Goal: Task Accomplishment & Management: Manage account settings

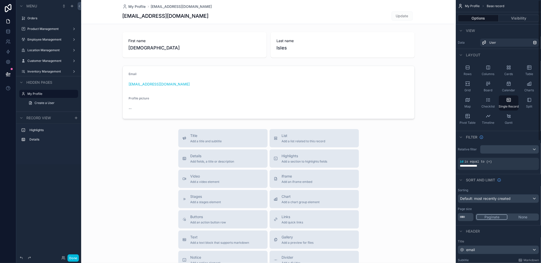
scroll to position [229, 0]
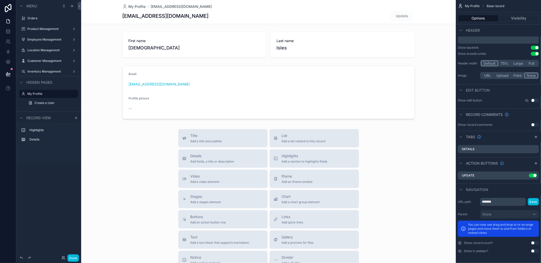
click at [0, 0] on icon "scrollable content" at bounding box center [0, 0] width 0 height 0
click at [533, 250] on button "Use setting" at bounding box center [535, 251] width 8 height 4
click at [115, 144] on div "scrollable content" at bounding box center [268, 175] width 374 height 350
click at [33, 81] on label "My Profile" at bounding box center [51, 82] width 48 height 4
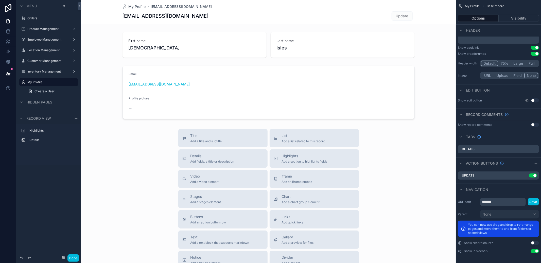
click at [50, 89] on span "Create a User" at bounding box center [44, 91] width 20 height 4
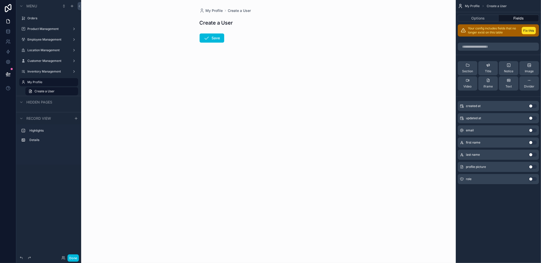
click at [46, 83] on label "My Profile" at bounding box center [51, 82] width 48 height 4
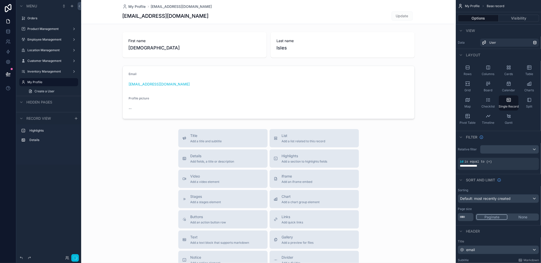
click at [46, 91] on span "Create a User" at bounding box center [44, 91] width 20 height 4
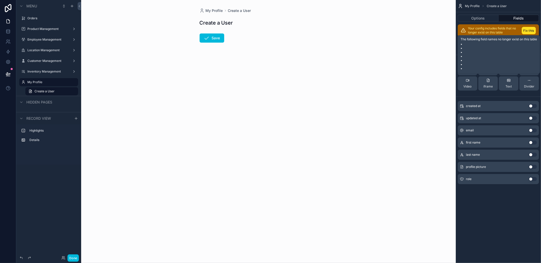
click at [532, 31] on button "Fix this" at bounding box center [528, 30] width 14 height 7
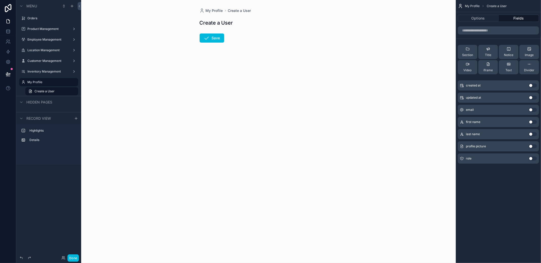
click at [47, 83] on label "My Profile" at bounding box center [51, 82] width 48 height 4
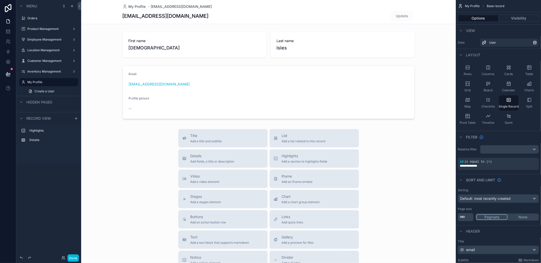
click at [40, 19] on label "Orders" at bounding box center [51, 18] width 48 height 4
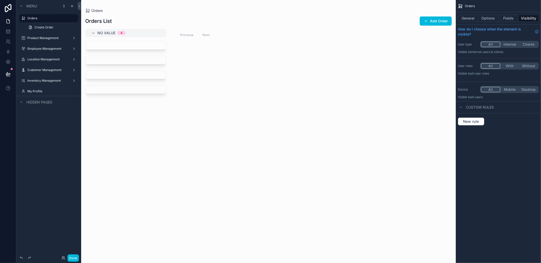
click at [50, 38] on label "Product Management" at bounding box center [47, 38] width 41 height 4
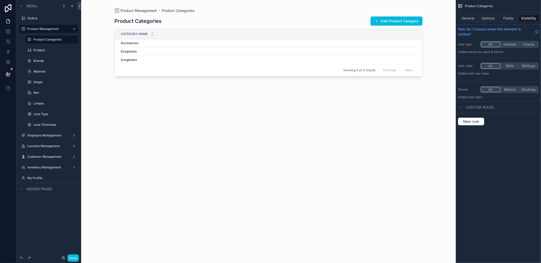
click at [42, 158] on label "Customer Management" at bounding box center [47, 157] width 41 height 4
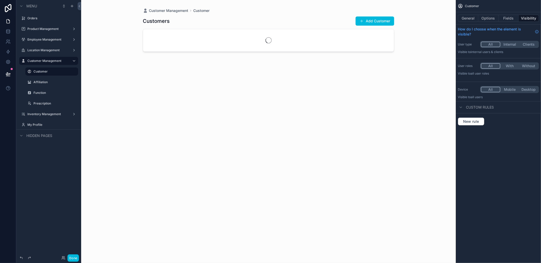
click at [51, 101] on label "Prescription" at bounding box center [54, 103] width 42 height 4
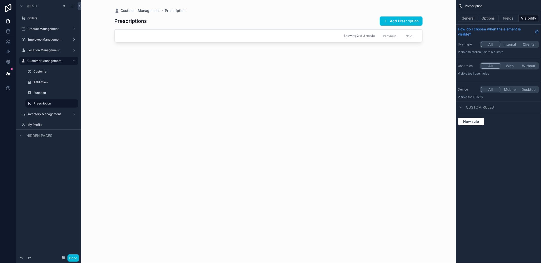
click at [507, 17] on button "Fields" at bounding box center [508, 18] width 20 height 7
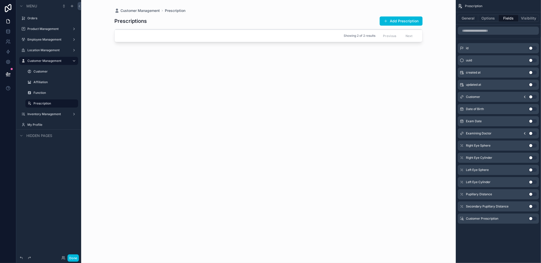
click at [33, 29] on label "Product Management" at bounding box center [47, 29] width 41 height 4
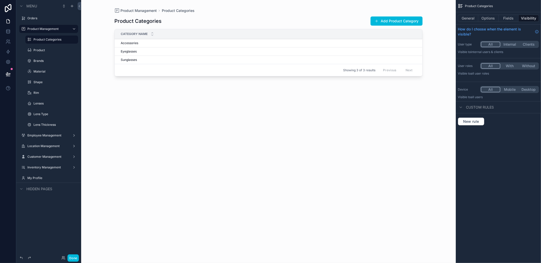
click at [467, 22] on div "General Options Fields Visibility" at bounding box center [498, 18] width 81 height 7
click at [467, 21] on button "General" at bounding box center [468, 18] width 21 height 7
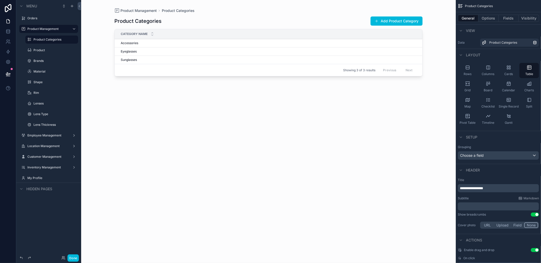
click at [510, 66] on icon "scrollable content" at bounding box center [508, 67] width 5 height 5
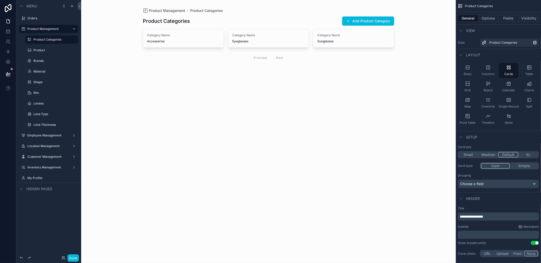
click at [467, 66] on icon "scrollable content" at bounding box center [467, 67] width 5 height 5
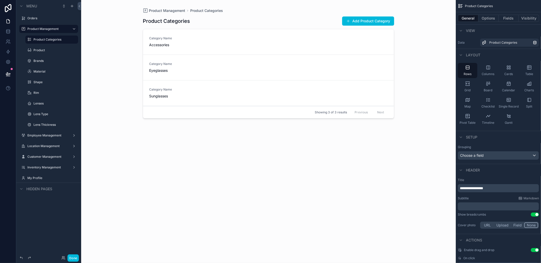
click at [483, 67] on div "Columns" at bounding box center [488, 70] width 20 height 15
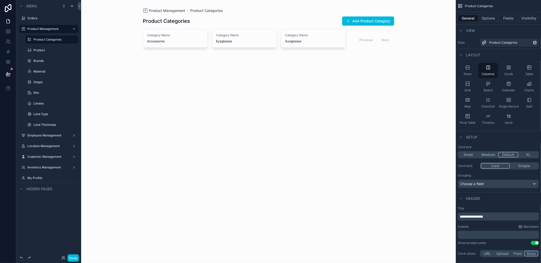
click at [535, 75] on div "Table" at bounding box center [529, 70] width 20 height 15
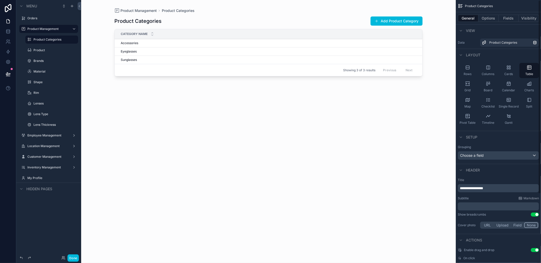
click at [511, 18] on button "Fields" at bounding box center [508, 18] width 20 height 7
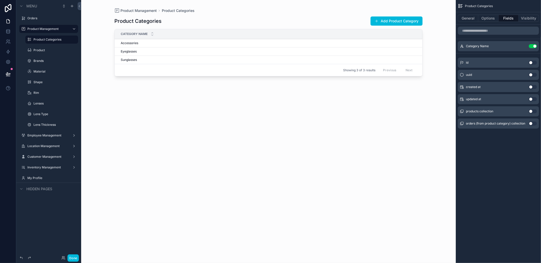
click at [531, 113] on button "Use setting" at bounding box center [533, 111] width 8 height 4
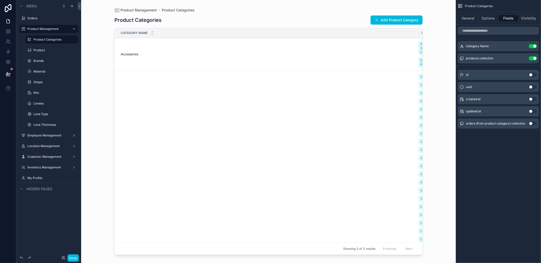
click at [531, 122] on button "Use setting" at bounding box center [533, 123] width 8 height 4
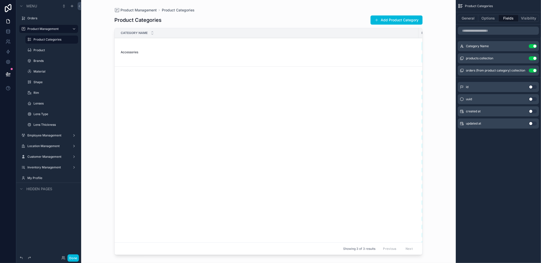
click at [467, 20] on button "General" at bounding box center [468, 18] width 21 height 7
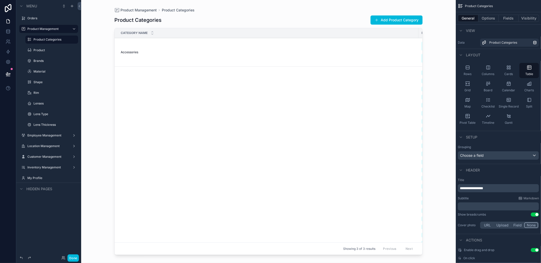
click at [508, 72] on span "Cards" at bounding box center [508, 74] width 9 height 4
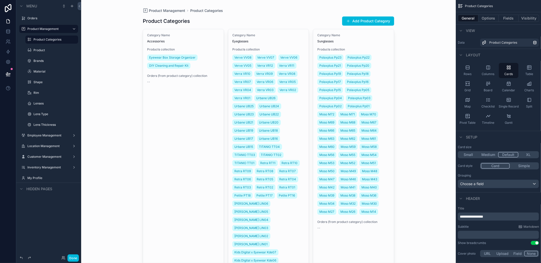
click at [526, 73] on span "Table" at bounding box center [529, 74] width 8 height 4
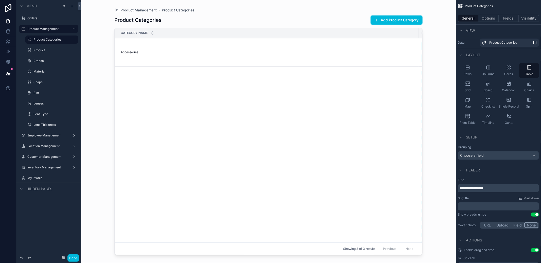
drag, startPoint x: 323, startPoint y: 252, endPoint x: 425, endPoint y: 252, distance: 101.4
click at [425, 252] on div "scrollable content" at bounding box center [268, 128] width 324 height 257
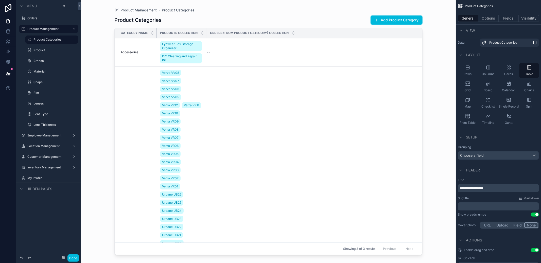
drag, startPoint x: 329, startPoint y: 31, endPoint x: 65, endPoint y: 68, distance: 266.7
click at [65, 68] on div "Menu Orders Product Management Product Categories Product Brands Material Shape…" at bounding box center [278, 131] width 524 height 263
click at [473, 74] on div "Rows" at bounding box center [468, 70] width 20 height 15
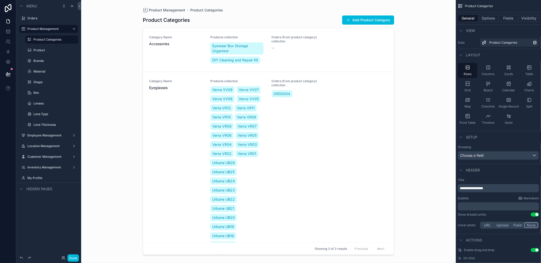
click at [482, 103] on div "Checklist" at bounding box center [488, 102] width 20 height 15
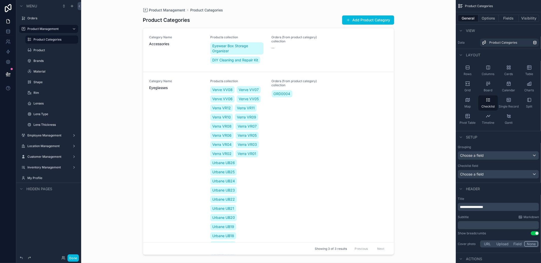
click at [527, 102] on div "Split" at bounding box center [529, 102] width 20 height 15
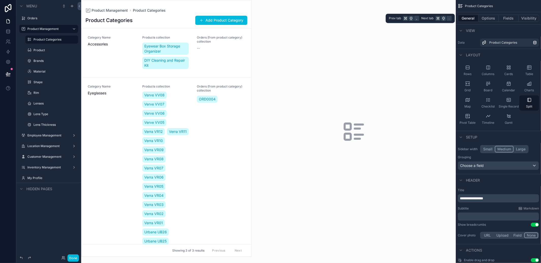
click at [509, 19] on button "Fields" at bounding box center [508, 18] width 20 height 7
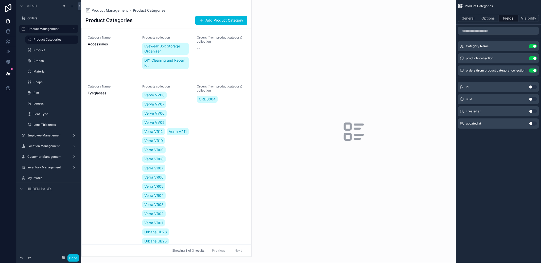
click at [532, 59] on button "Use setting" at bounding box center [533, 58] width 8 height 4
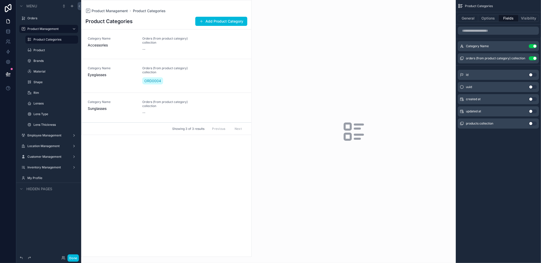
click at [532, 59] on button "Use setting" at bounding box center [533, 58] width 8 height 4
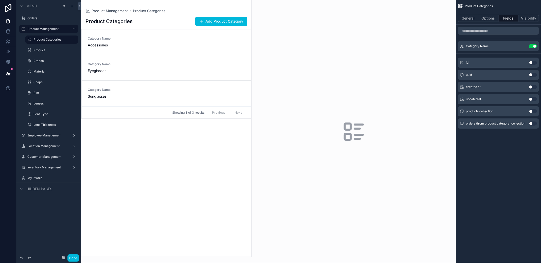
click at [159, 43] on div "Category Name Accessories" at bounding box center [166, 42] width 157 height 11
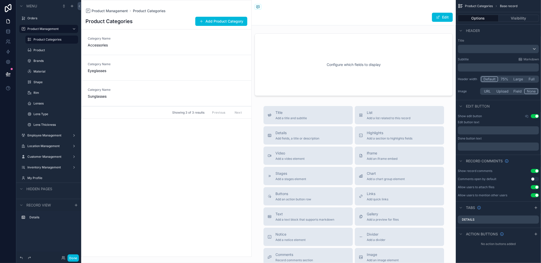
click at [113, 12] on span "Product Management" at bounding box center [110, 10] width 36 height 5
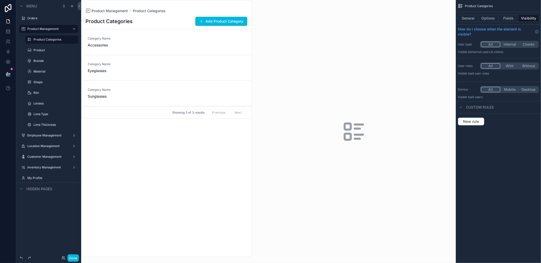
click at [468, 20] on button "General" at bounding box center [468, 18] width 21 height 7
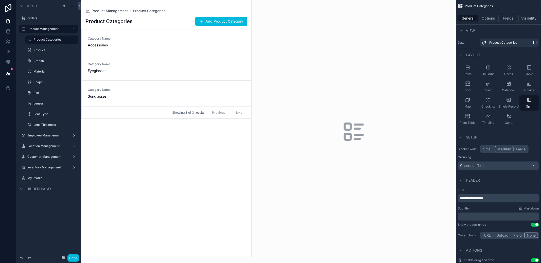
click at [496, 68] on div "Columns" at bounding box center [488, 70] width 20 height 15
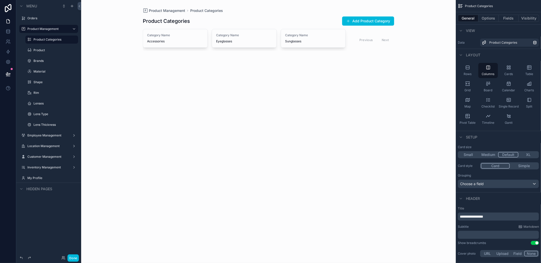
click at [474, 85] on div "Grid" at bounding box center [468, 86] width 20 height 15
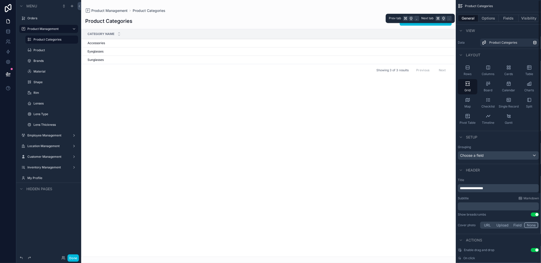
click at [504, 19] on button "Fields" at bounding box center [508, 18] width 20 height 7
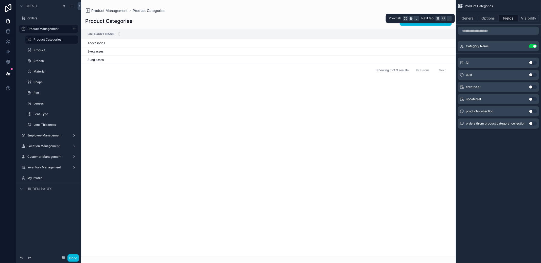
click at [474, 18] on button "General" at bounding box center [468, 18] width 21 height 7
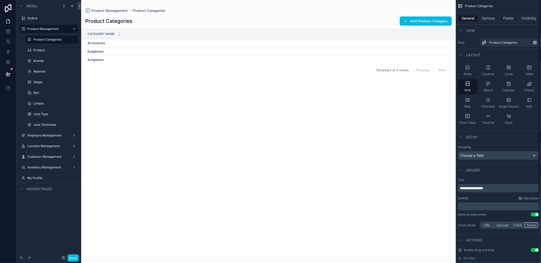
click at [513, 20] on button "Fields" at bounding box center [508, 18] width 20 height 7
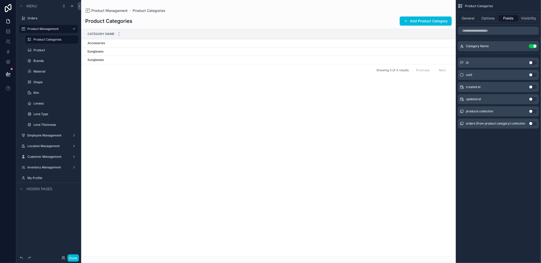
click at [531, 112] on button "Use setting" at bounding box center [533, 111] width 8 height 4
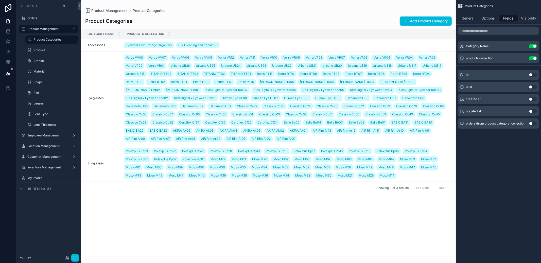
click at [531, 118] on div "id Use setting uuid Use setting created at Use setting updated at Use setting o…" at bounding box center [498, 98] width 85 height 61
click at [531, 122] on button "Use setting" at bounding box center [533, 123] width 8 height 4
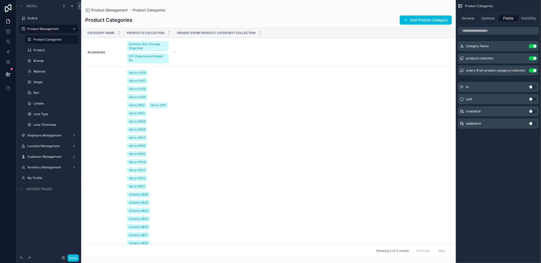
click at [472, 16] on button "General" at bounding box center [468, 18] width 21 height 7
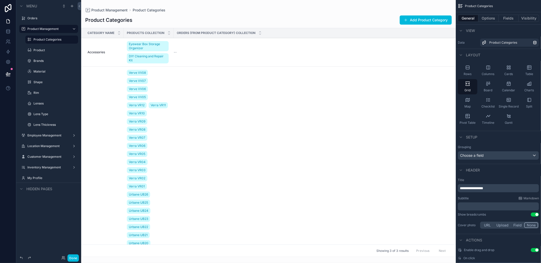
click at [502, 119] on div "Gantt" at bounding box center [509, 119] width 20 height 15
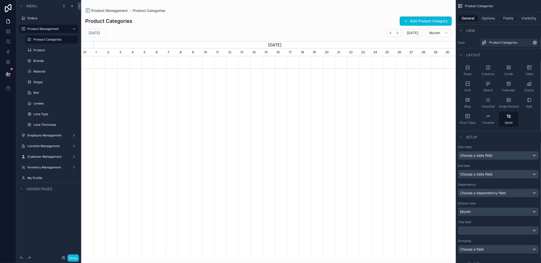
scroll to position [0, 374]
click at [462, 120] on div "Pivot Table" at bounding box center [468, 119] width 20 height 15
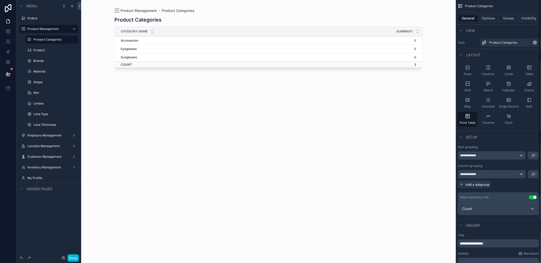
click at [509, 16] on button "Values" at bounding box center [508, 18] width 20 height 7
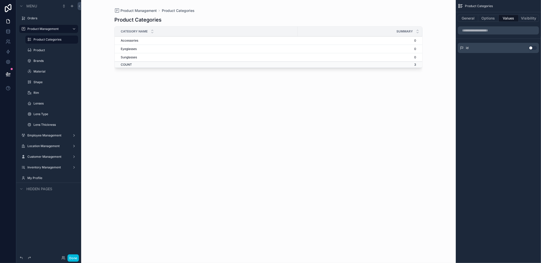
click at [492, 19] on button "Options" at bounding box center [488, 18] width 20 height 7
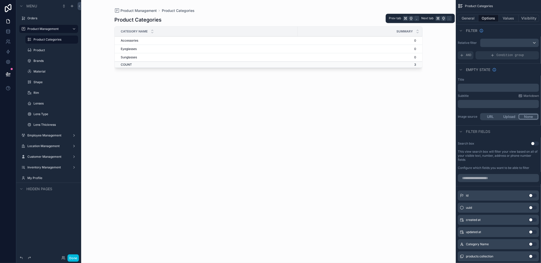
click at [465, 19] on button "General" at bounding box center [468, 18] width 21 height 7
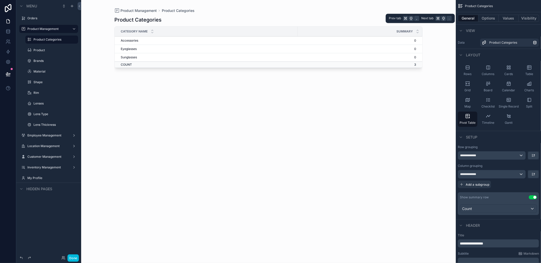
click at [484, 19] on button "Options" at bounding box center [488, 18] width 20 height 7
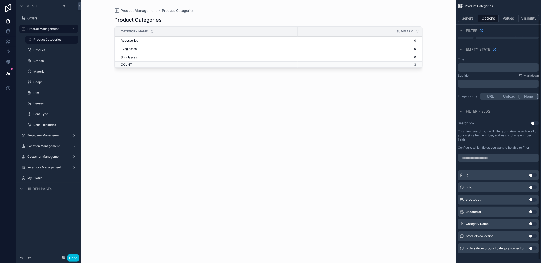
scroll to position [24, 0]
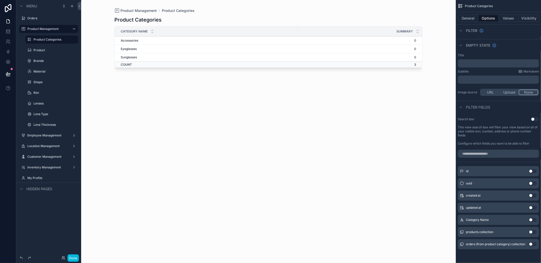
click at [467, 15] on button "General" at bounding box center [468, 18] width 21 height 7
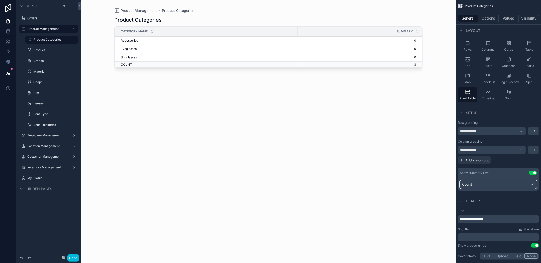
click at [514, 183] on div "Count" at bounding box center [498, 184] width 77 height 8
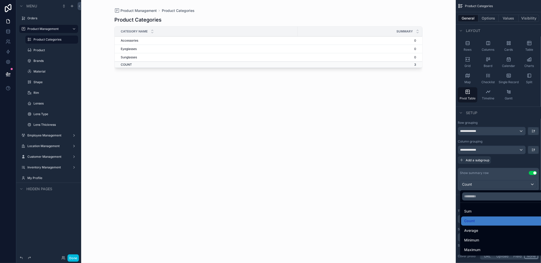
click at [483, 219] on div "Count" at bounding box center [504, 221] width 80 height 6
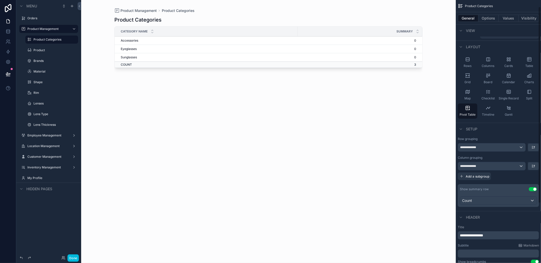
scroll to position [0, 0]
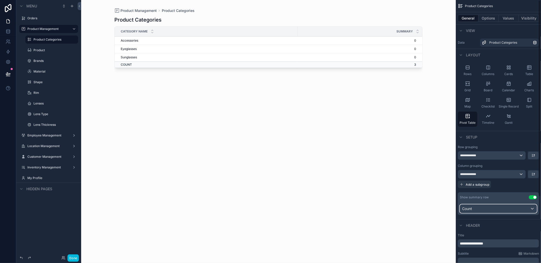
click at [496, 209] on div "Count" at bounding box center [498, 209] width 77 height 8
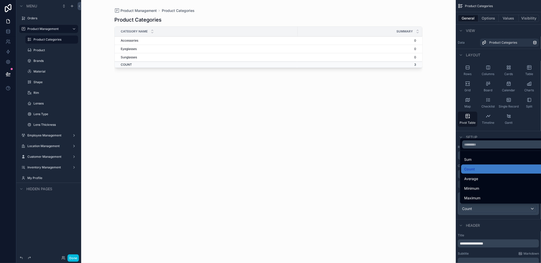
click at [496, 209] on div "scrollable content" at bounding box center [270, 131] width 541 height 263
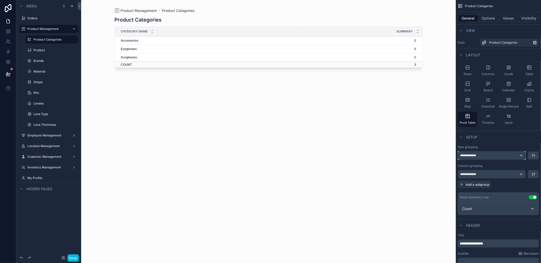
click at [514, 157] on div "**********" at bounding box center [491, 155] width 67 height 8
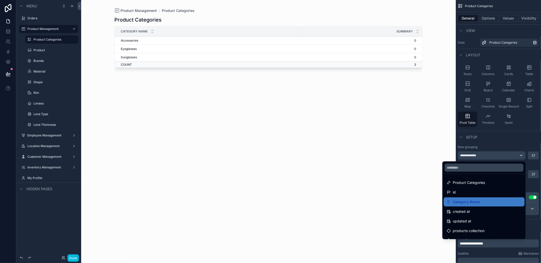
click at [514, 157] on div "scrollable content" at bounding box center [270, 131] width 541 height 263
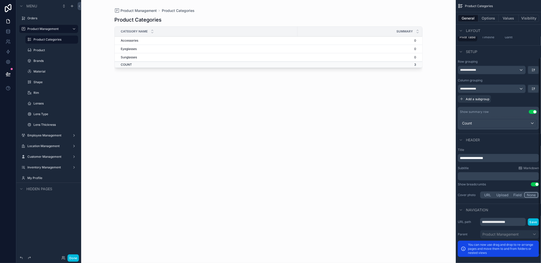
scroll to position [89, 0]
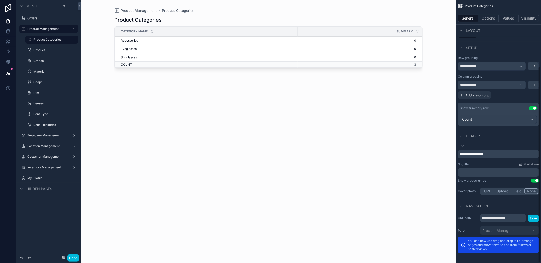
click at [493, 17] on button "Options" at bounding box center [488, 18] width 20 height 7
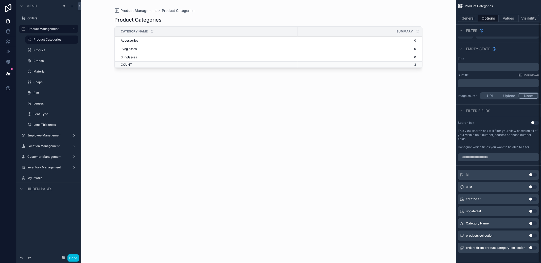
scroll to position [24, 0]
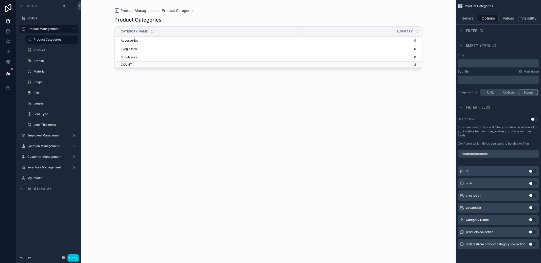
click at [514, 20] on button "Values" at bounding box center [508, 18] width 20 height 7
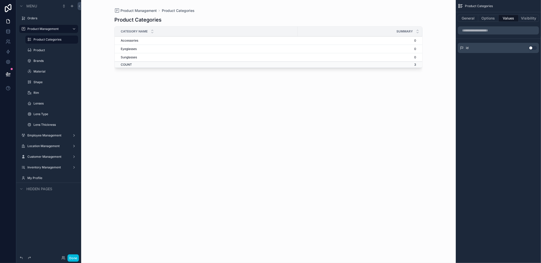
click at [506, 46] on div "id Use setting" at bounding box center [498, 48] width 81 height 10
click at [529, 47] on button "Use setting" at bounding box center [533, 48] width 8 height 4
click at [529, 47] on button "Use setting" at bounding box center [533, 46] width 8 height 4
click at [522, 20] on button "Visibility" at bounding box center [528, 18] width 20 height 7
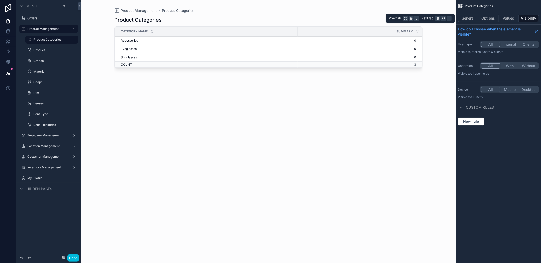
click at [508, 20] on button "Values" at bounding box center [508, 18] width 20 height 7
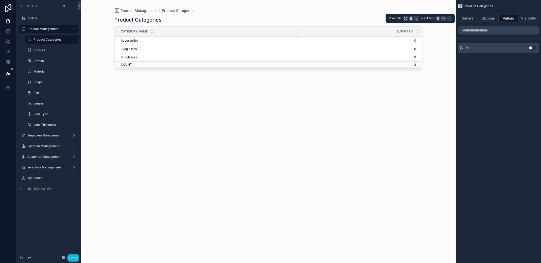
click at [485, 20] on button "Options" at bounding box center [488, 18] width 20 height 7
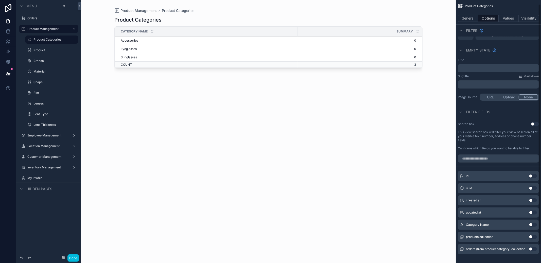
scroll to position [24, 0]
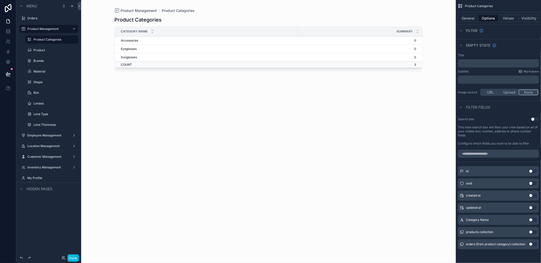
click at [533, 233] on button "Use setting" at bounding box center [533, 232] width 8 height 4
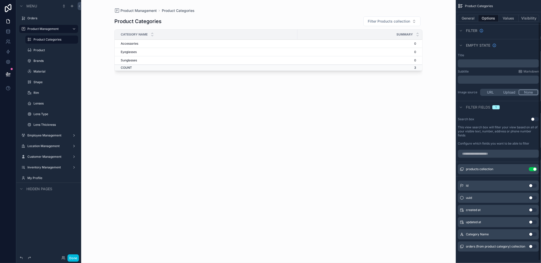
click at [533, 233] on button "Use setting" at bounding box center [533, 234] width 8 height 4
click at [533, 182] on button "Use setting" at bounding box center [533, 181] width 8 height 4
click at [533, 170] on button "Use setting" at bounding box center [533, 169] width 8 height 4
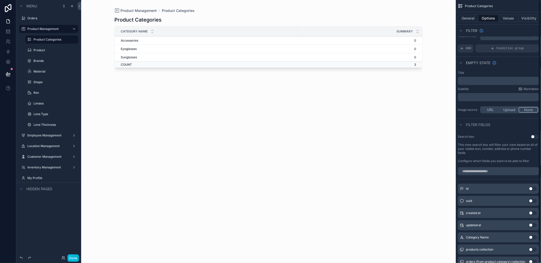
scroll to position [0, 0]
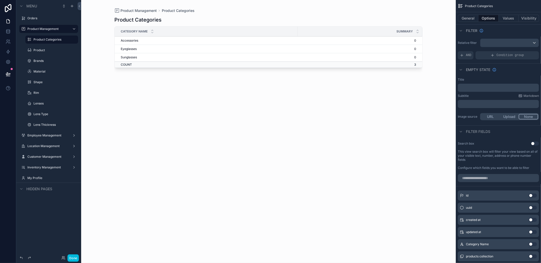
click at [462, 16] on button "General" at bounding box center [468, 18] width 21 height 7
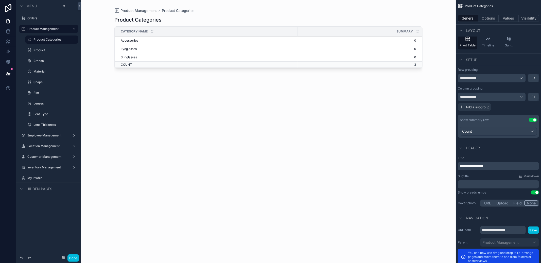
scroll to position [76, 0]
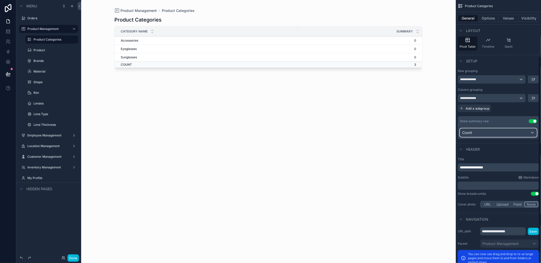
click at [501, 131] on div "Count" at bounding box center [498, 133] width 77 height 8
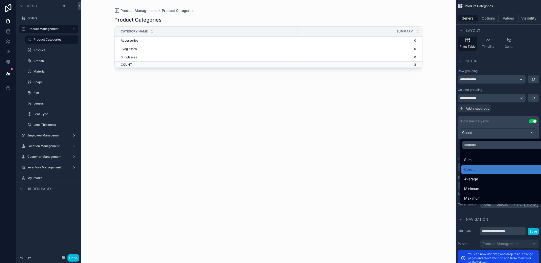
click at [501, 131] on div "scrollable content" at bounding box center [270, 131] width 541 height 263
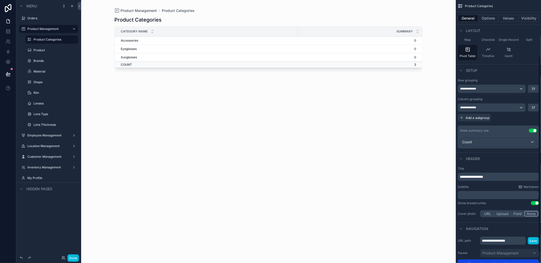
scroll to position [12, 0]
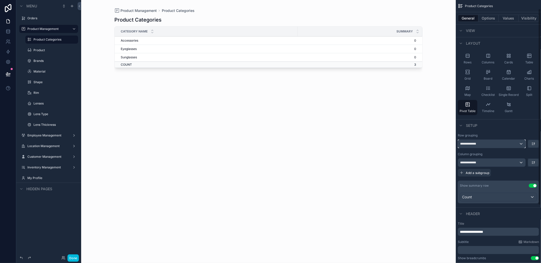
click at [495, 142] on div "**********" at bounding box center [491, 144] width 67 height 8
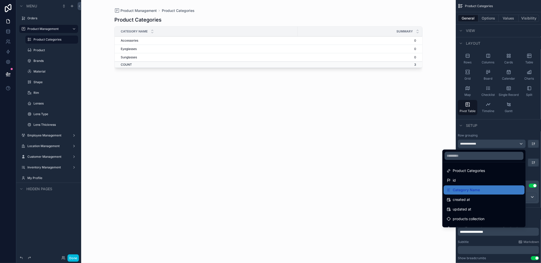
click at [485, 219] on div "products collection" at bounding box center [483, 219] width 75 height 6
click at [534, 212] on div "scrollable content" at bounding box center [270, 131] width 541 height 263
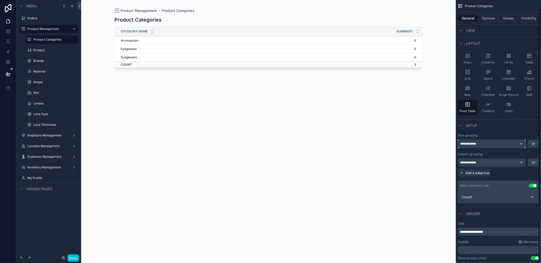
click at [497, 143] on div "**********" at bounding box center [491, 144] width 67 height 8
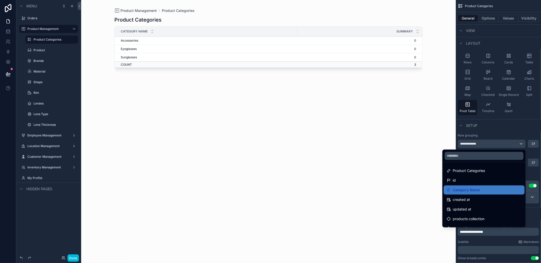
click at [476, 217] on span "products collection" at bounding box center [468, 219] width 32 height 6
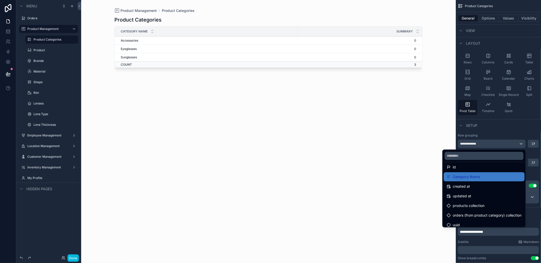
scroll to position [16, 0]
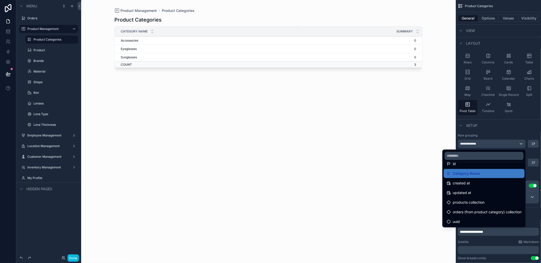
click at [452, 205] on span "products collection" at bounding box center [468, 203] width 32 height 6
click at [452, 210] on span "orders (from product category) collection" at bounding box center [486, 212] width 69 height 6
click at [454, 166] on div "id" at bounding box center [483, 164] width 75 height 6
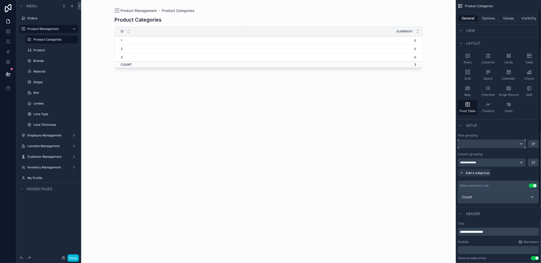
click at [475, 146] on div "scrollable content" at bounding box center [491, 144] width 67 height 8
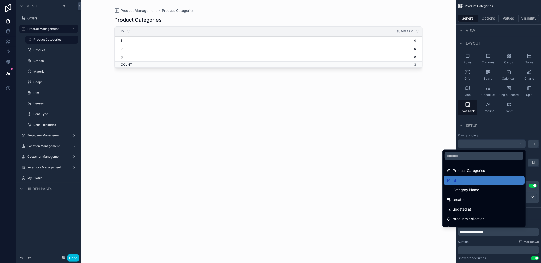
click at [461, 212] on div "updated at" at bounding box center [483, 209] width 81 height 9
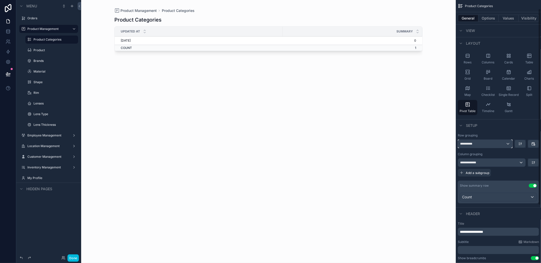
click at [482, 146] on div "**********" at bounding box center [485, 144] width 54 height 8
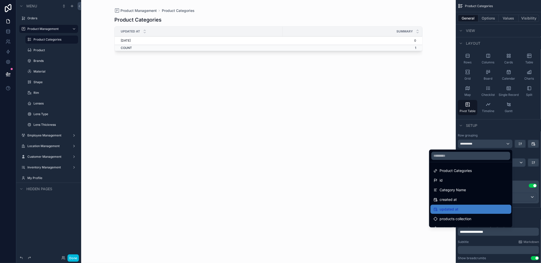
click at [464, 219] on span "products collection" at bounding box center [455, 219] width 32 height 6
click at [465, 217] on span "products collection" at bounding box center [455, 219] width 32 height 6
click at [461, 190] on div "Category Name" at bounding box center [470, 190] width 75 height 6
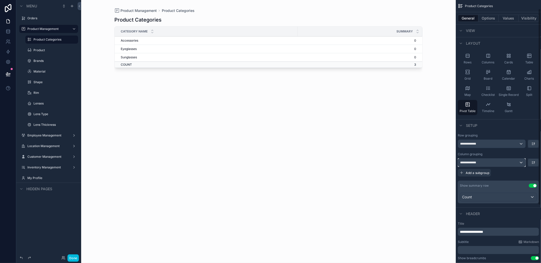
click at [493, 160] on div "**********" at bounding box center [491, 162] width 67 height 8
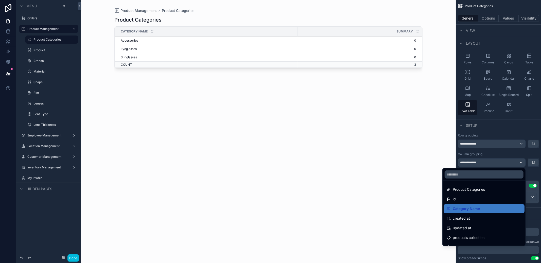
click at [466, 237] on span "products collection" at bounding box center [468, 237] width 32 height 6
click at [438, 153] on div "Product Management Product Categories Product Categories Category Name Summary …" at bounding box center [268, 131] width 374 height 263
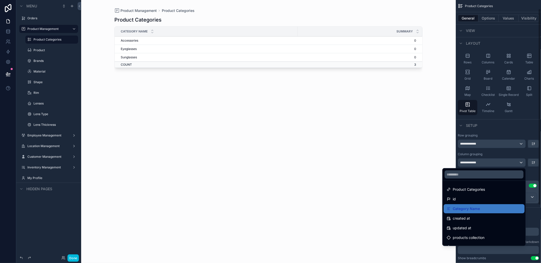
click at [470, 61] on div "scrollable content" at bounding box center [270, 131] width 541 height 263
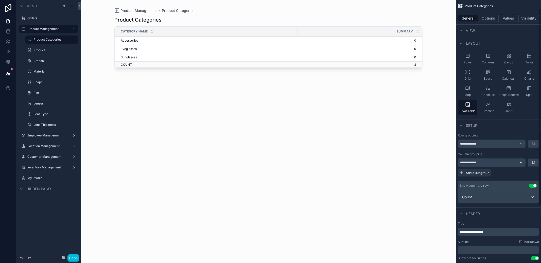
click at [470, 64] on span "Rows" at bounding box center [467, 62] width 8 height 4
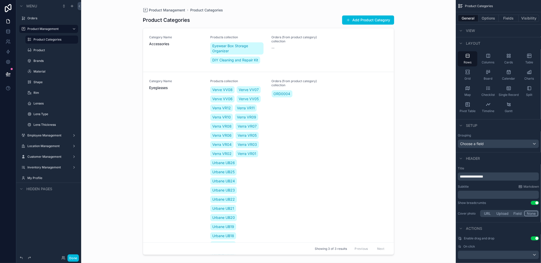
click at [526, 79] on span "Charts" at bounding box center [529, 79] width 10 height 4
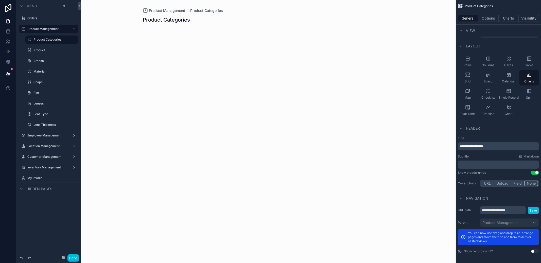
click at [515, 66] on div "Cards" at bounding box center [509, 61] width 20 height 15
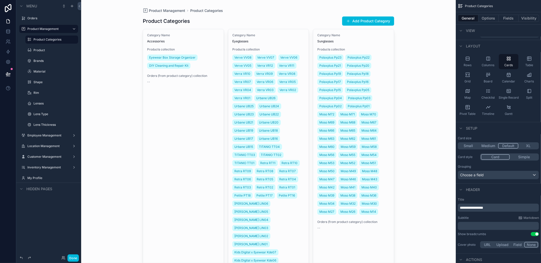
click at [495, 66] on div "Columns" at bounding box center [488, 61] width 20 height 15
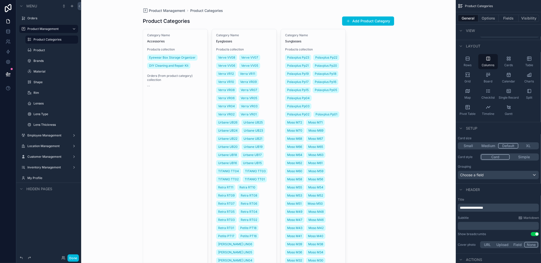
click at [500, 65] on div "Cards" at bounding box center [509, 61] width 20 height 15
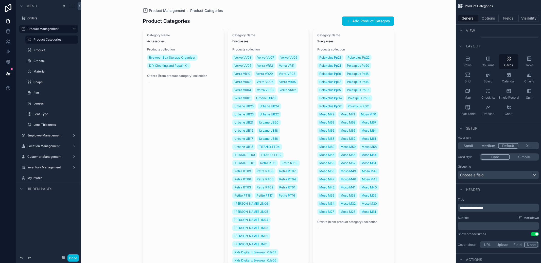
click at [493, 70] on div "Board" at bounding box center [488, 77] width 20 height 15
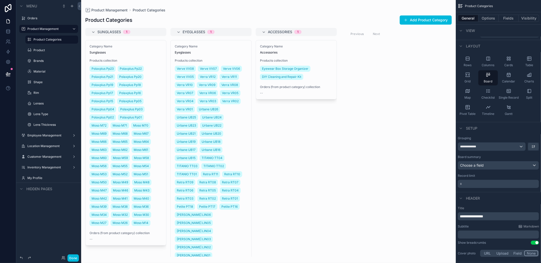
click at [507, 24] on div "General Options Fields Visibility" at bounding box center [498, 18] width 85 height 12
click at [507, 22] on div "General Options Fields Visibility" at bounding box center [498, 18] width 85 height 12
click at [509, 19] on button "Fields" at bounding box center [508, 18] width 20 height 7
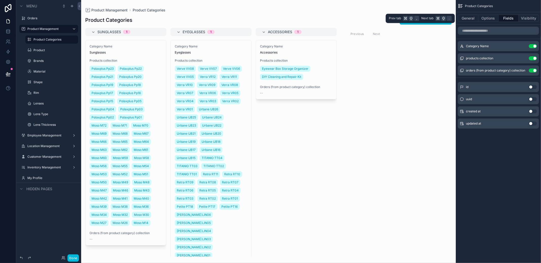
scroll to position [0, 0]
click at [533, 69] on button "Use setting" at bounding box center [533, 70] width 8 height 4
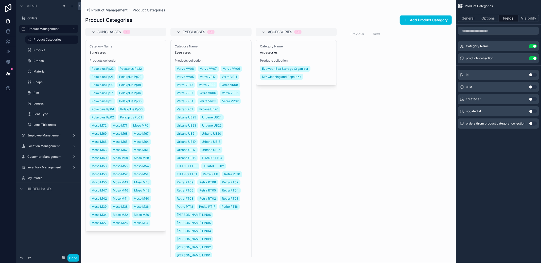
click at [530, 124] on button "Use setting" at bounding box center [533, 123] width 8 height 4
click at [533, 69] on button "Use setting" at bounding box center [533, 70] width 8 height 4
click at [534, 58] on button "Use setting" at bounding box center [533, 58] width 8 height 4
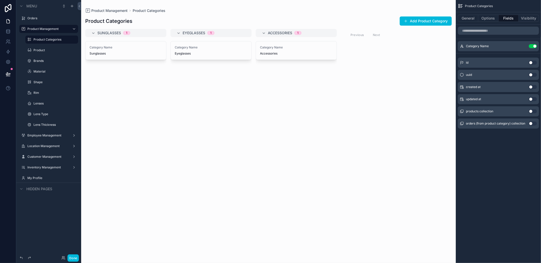
click at [494, 23] on div "General Options Fields Visibility" at bounding box center [498, 18] width 85 height 12
click at [492, 21] on button "Options" at bounding box center [488, 18] width 20 height 7
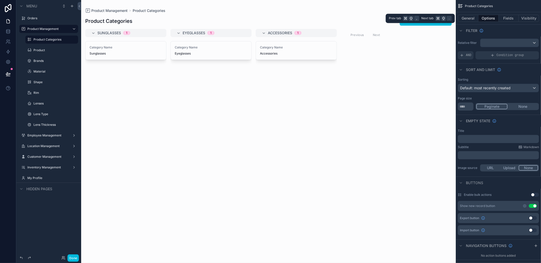
click at [471, 20] on button "General" at bounding box center [468, 18] width 21 height 7
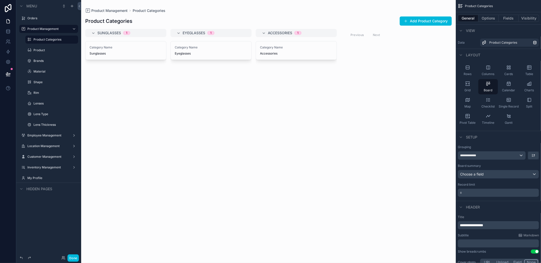
click at [527, 107] on span "Split" at bounding box center [529, 106] width 6 height 4
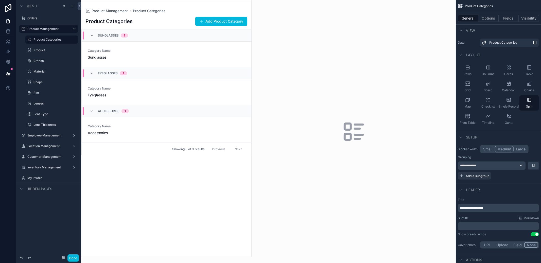
click at [228, 57] on div "Category Name Sunglasses" at bounding box center [166, 54] width 157 height 11
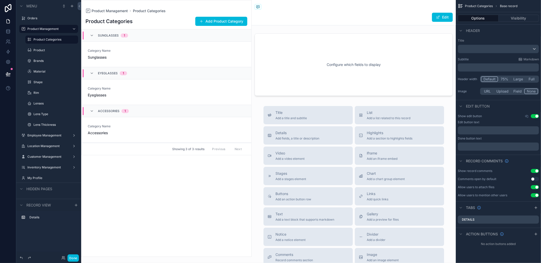
click at [198, 51] on div "Category Name Sunglasses" at bounding box center [166, 54] width 157 height 11
click at [470, 7] on span "Product Categories" at bounding box center [479, 6] width 28 height 4
click at [43, 40] on label "Product Categories" at bounding box center [54, 40] width 42 height 4
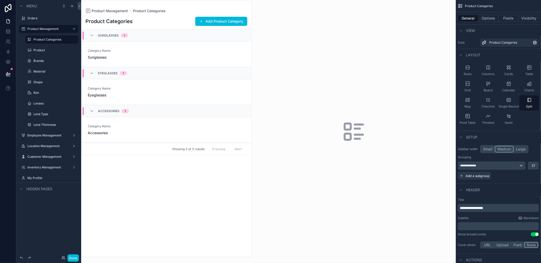
click at [121, 4] on div "Product Management Product Categories Product Categories Add Product Category S…" at bounding box center [166, 128] width 170 height 257
click at [118, 9] on span "Product Management" at bounding box center [110, 10] width 36 height 5
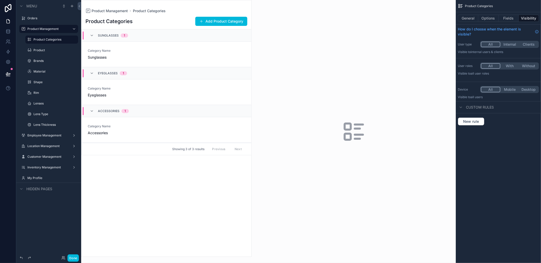
click at [504, 20] on button "Fields" at bounding box center [508, 18] width 20 height 7
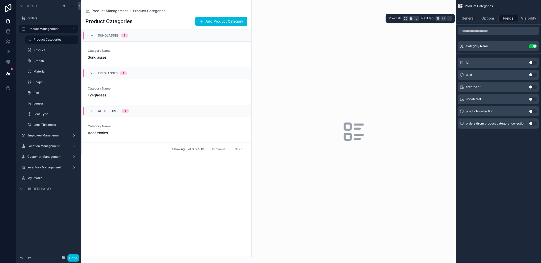
click at [486, 16] on button "Options" at bounding box center [488, 18] width 20 height 7
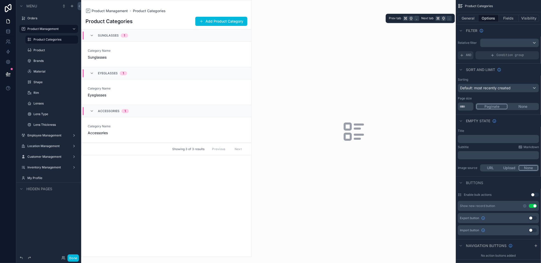
click at [462, 18] on button "General" at bounding box center [468, 18] width 21 height 7
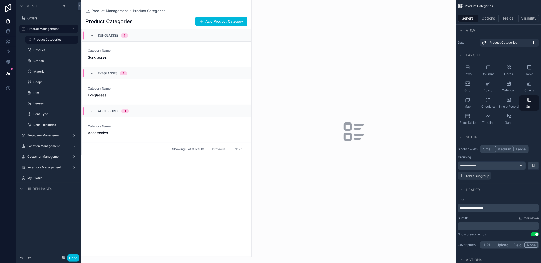
click at [489, 148] on button "Small" at bounding box center [488, 149] width 14 height 7
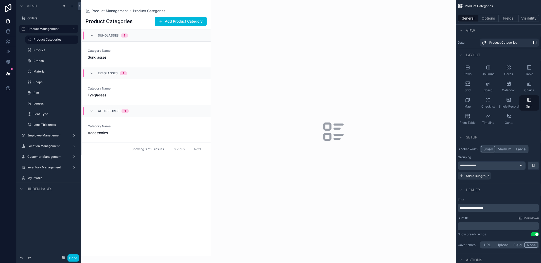
click at [495, 75] on div "Columns" at bounding box center [488, 70] width 20 height 15
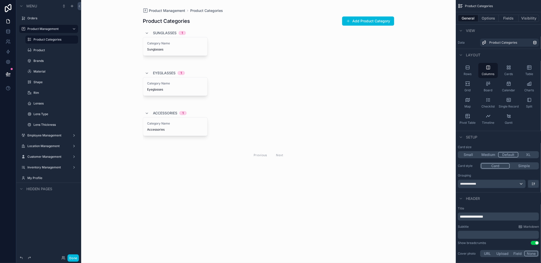
click at [519, 98] on div "Split" at bounding box center [529, 102] width 20 height 15
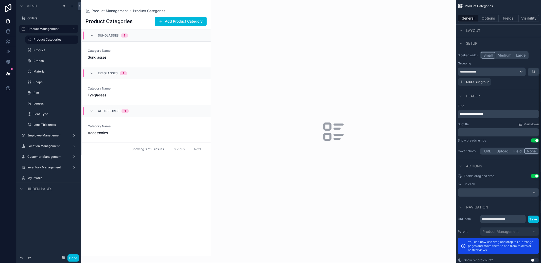
scroll to position [103, 0]
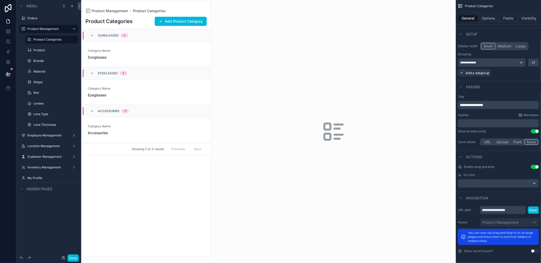
click at [0, 0] on icon "scrollable content" at bounding box center [0, 0] width 0 height 0
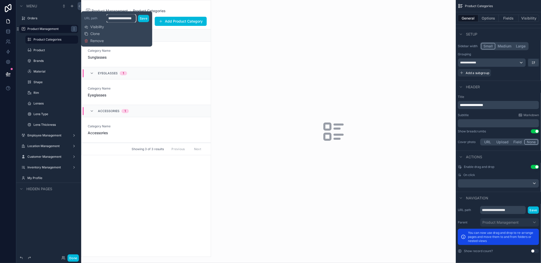
click at [125, 20] on input "**********" at bounding box center [120, 18] width 29 height 8
click at [320, 74] on div "scrollable content" at bounding box center [333, 131] width 245 height 263
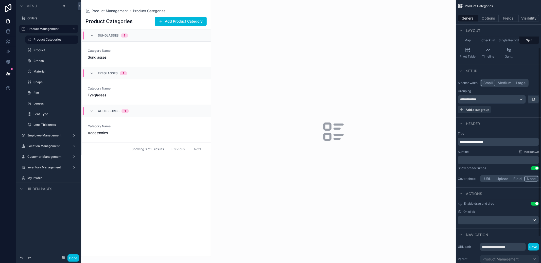
scroll to position [0, 0]
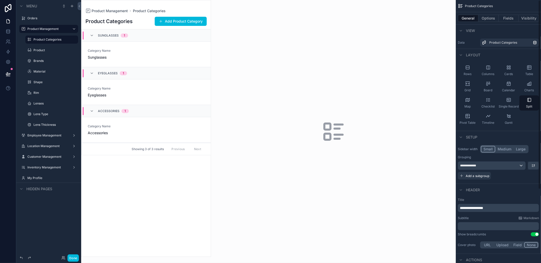
click at [490, 19] on button "Options" at bounding box center [488, 18] width 20 height 7
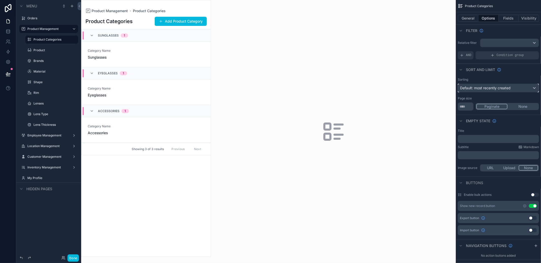
click at [513, 92] on button "Default: most recently created" at bounding box center [498, 88] width 81 height 9
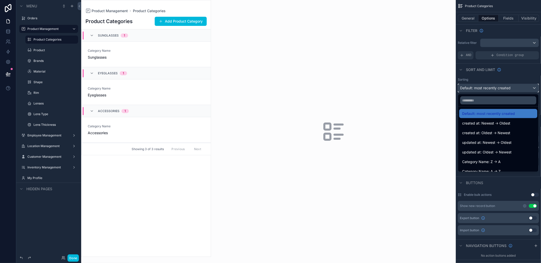
scroll to position [7, 0]
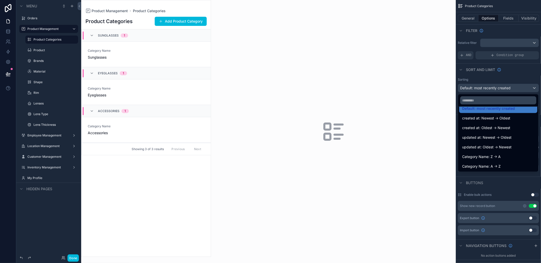
click at [507, 162] on div "Category Name: A -> Z" at bounding box center [498, 166] width 78 height 9
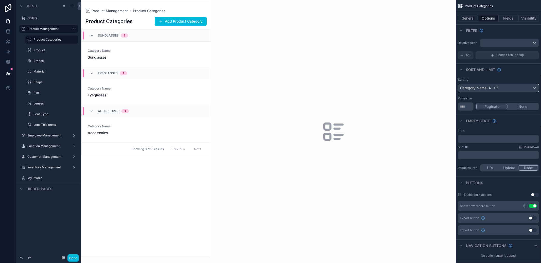
click at [510, 87] on div "Category Name: A -> Z" at bounding box center [498, 88] width 81 height 8
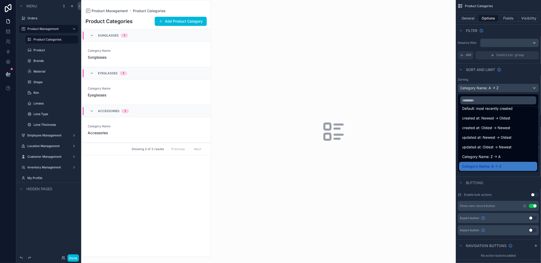
click at [496, 164] on span "Category Name: A -> Z" at bounding box center [481, 166] width 39 height 6
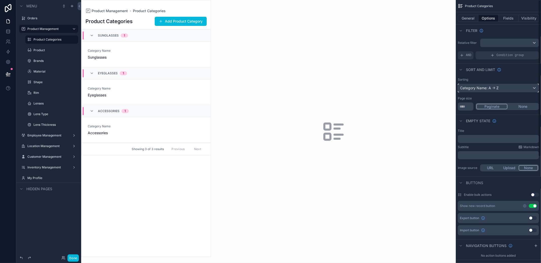
click at [508, 92] on div "Category Name: A -> Z" at bounding box center [498, 88] width 81 height 8
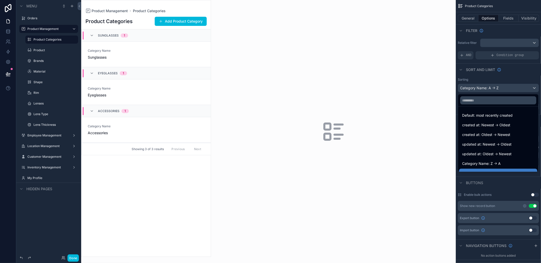
click at [491, 162] on span "Category Name: Z -> A" at bounding box center [481, 163] width 39 height 6
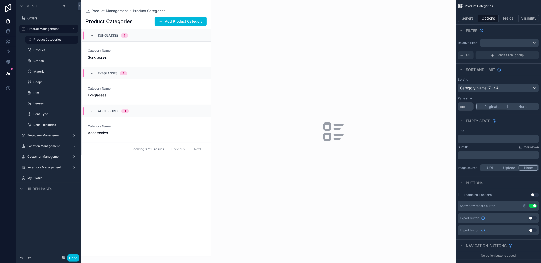
click at [500, 92] on div "Sorting Category Name: Z -> A Page size ** Paginate None" at bounding box center [498, 94] width 85 height 37
click at [502, 92] on div "Sorting Category Name: Z -> A Page size ** Paginate None" at bounding box center [498, 94] width 85 height 37
click at [503, 90] on div "Category Name: Z -> A" at bounding box center [498, 88] width 81 height 8
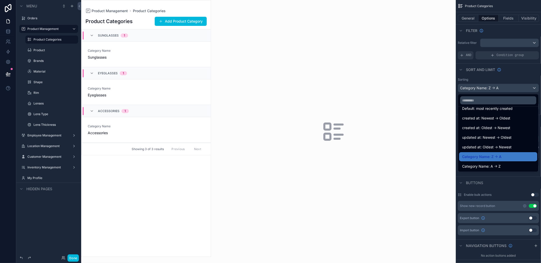
click at [490, 171] on ul "Default: most recently created created at: Newest -> Oldest created at: Oldest …" at bounding box center [498, 139] width 80 height 65
click at [490, 169] on span "Category Name: A -> Z" at bounding box center [481, 166] width 39 height 6
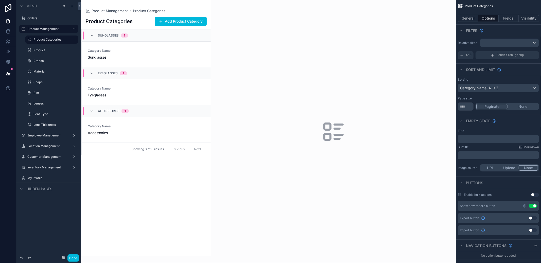
click at [110, 39] on div "Sunglasses 1" at bounding box center [113, 35] width 30 height 8
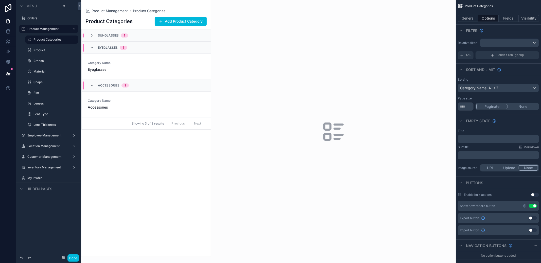
click at [110, 39] on div "Sunglasses 1" at bounding box center [146, 35] width 129 height 12
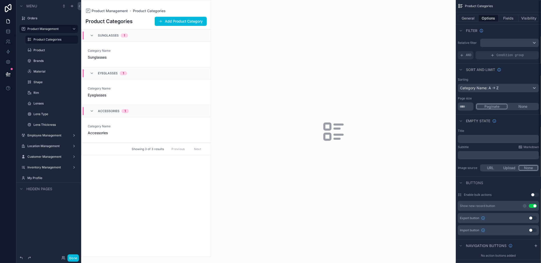
click at [471, 20] on button "General" at bounding box center [468, 18] width 21 height 7
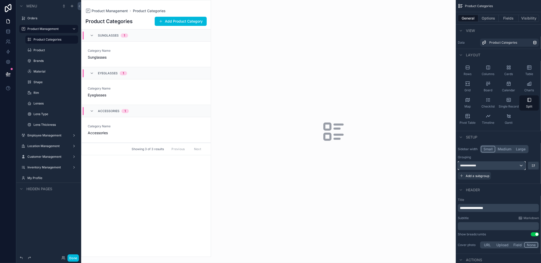
click at [519, 165] on div "**********" at bounding box center [491, 165] width 67 height 8
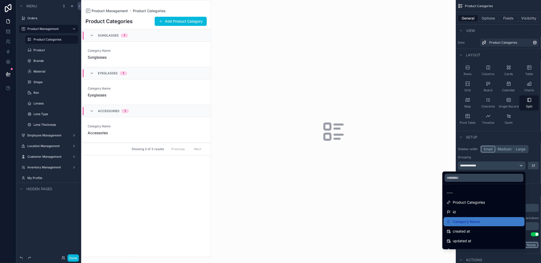
click at [487, 196] on div "----" at bounding box center [483, 192] width 81 height 9
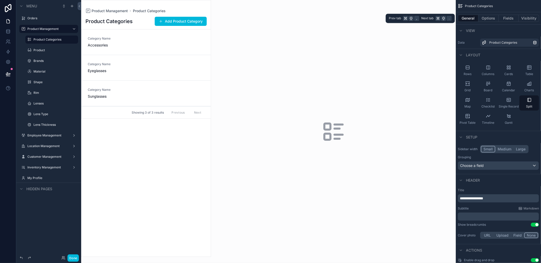
click at [502, 17] on button "Fields" at bounding box center [508, 18] width 20 height 7
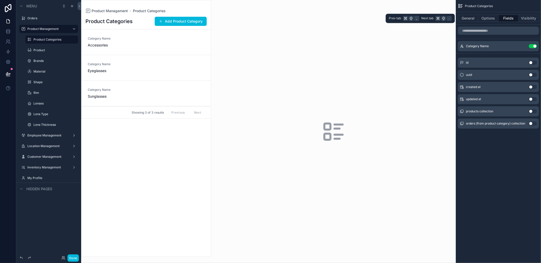
click at [501, 17] on button "Fields" at bounding box center [508, 18] width 20 height 7
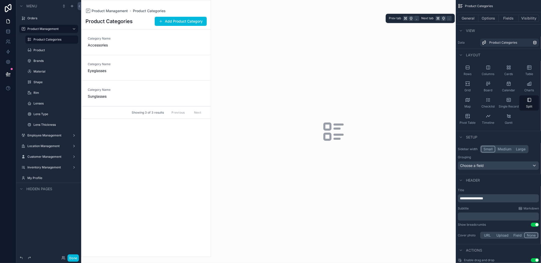
click at [496, 17] on button "Options" at bounding box center [488, 18] width 20 height 7
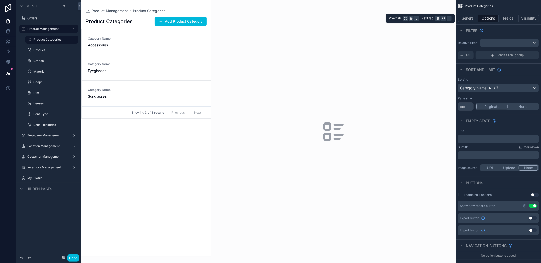
click at [474, 17] on button "General" at bounding box center [468, 18] width 21 height 7
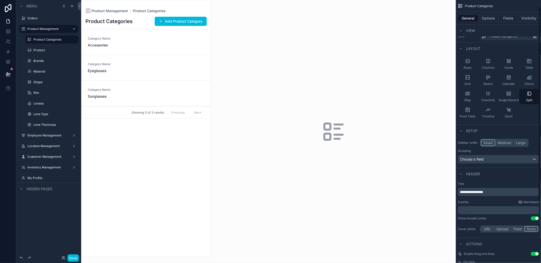
scroll to position [0, 0]
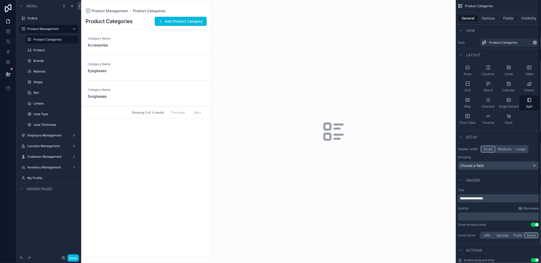
click at [493, 23] on div "General Options Fields Visibility" at bounding box center [498, 18] width 85 height 12
click at [492, 21] on button "Options" at bounding box center [488, 18] width 20 height 7
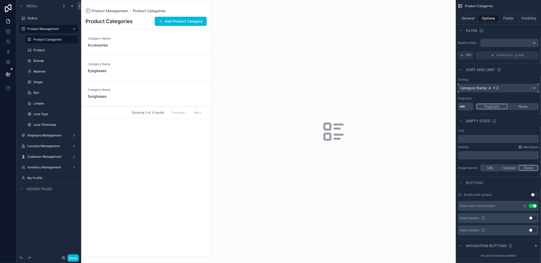
click at [506, 87] on div "Category Name: A -> Z" at bounding box center [498, 88] width 81 height 8
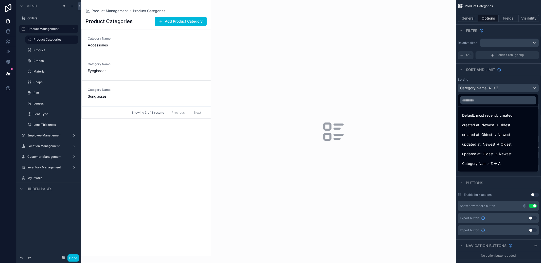
click at [506, 89] on div "scrollable content" at bounding box center [270, 131] width 541 height 263
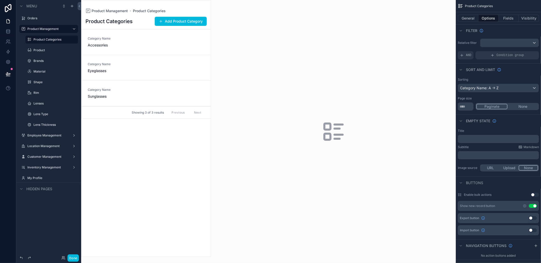
click at [518, 106] on button "None" at bounding box center [522, 107] width 31 height 6
click at [499, 106] on button "Paginate" at bounding box center [491, 107] width 31 height 6
click at [533, 109] on button "None" at bounding box center [522, 107] width 31 height 6
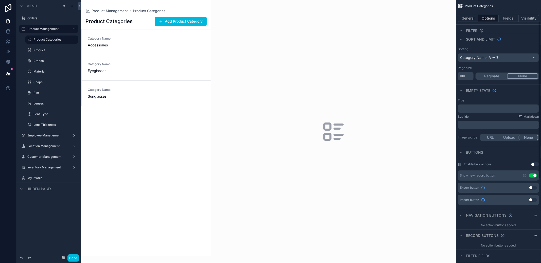
scroll to position [37, 0]
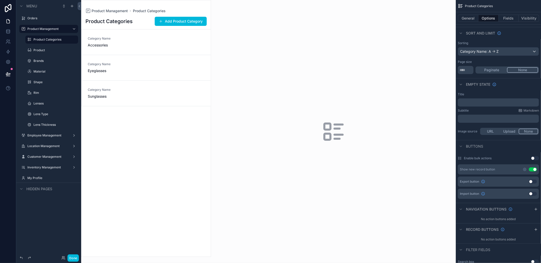
click at [525, 167] on icon "scrollable content" at bounding box center [524, 169] width 4 height 4
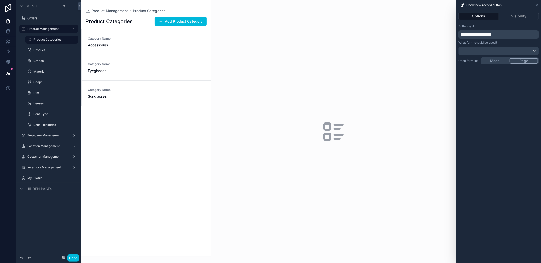
click at [469, 34] on span "**********" at bounding box center [475, 34] width 31 height 4
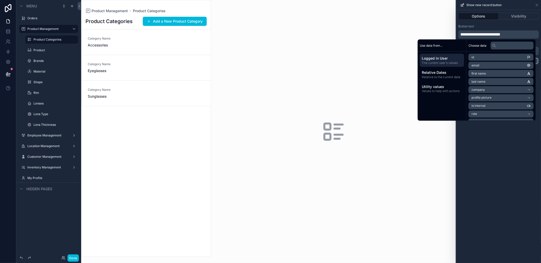
click at [511, 136] on div "**********" at bounding box center [498, 136] width 85 height 253
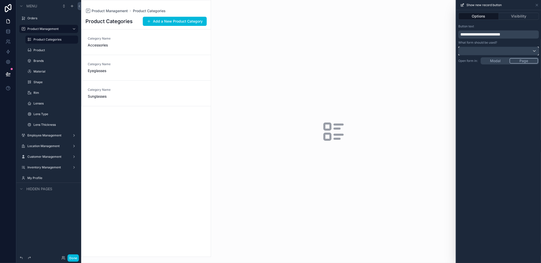
click at [511, 54] on div at bounding box center [498, 51] width 80 height 8
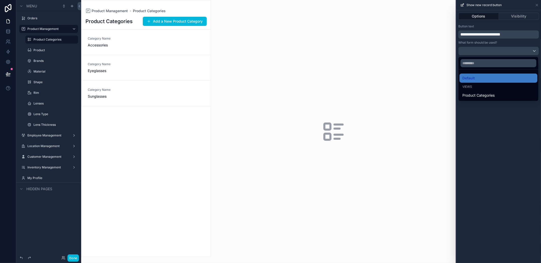
click at [511, 54] on div at bounding box center [498, 131] width 85 height 263
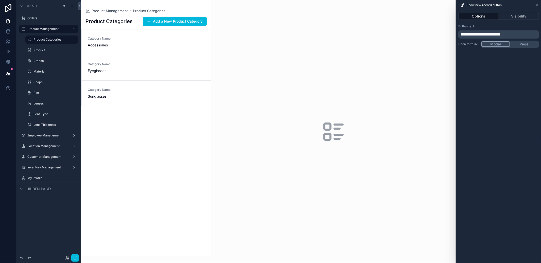
click at [491, 61] on div "**********" at bounding box center [498, 136] width 85 height 253
click at [523, 44] on div "**********" at bounding box center [498, 35] width 85 height 27
click at [496, 58] on div "**********" at bounding box center [498, 136] width 85 height 253
click at [536, 5] on icon at bounding box center [537, 5] width 4 height 4
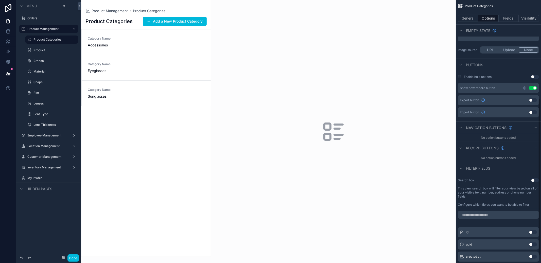
scroll to position [98, 0]
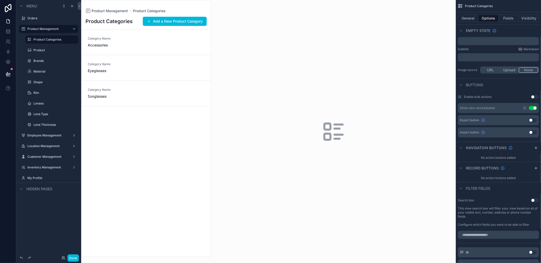
click at [171, 23] on button "Add a New Product Category" at bounding box center [175, 21] width 64 height 9
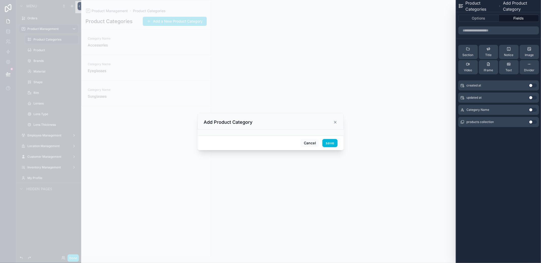
click at [530, 109] on button "Use setting" at bounding box center [533, 110] width 8 height 4
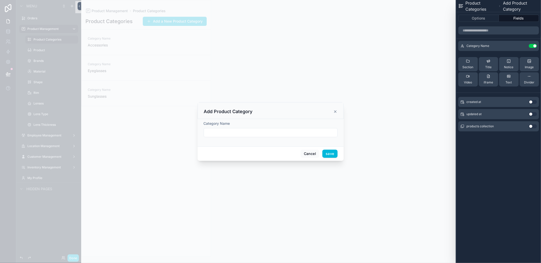
click at [480, 16] on button "Options" at bounding box center [478, 18] width 41 height 7
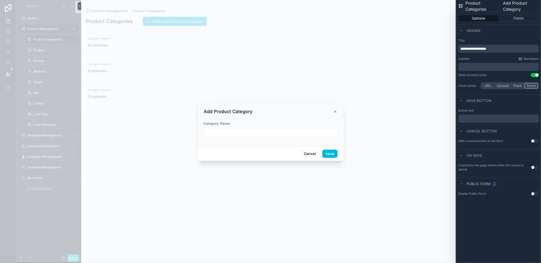
click at [537, 141] on button "Use setting" at bounding box center [535, 141] width 8 height 4
click at [495, 159] on p "﻿" at bounding box center [499, 157] width 78 height 6
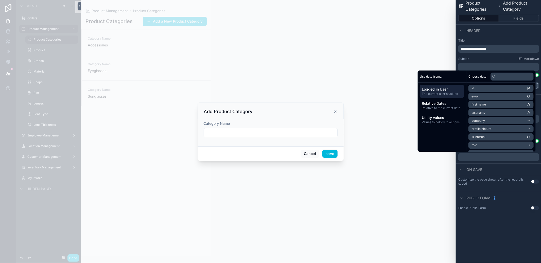
click at [477, 62] on div "Subtitle Markdown ﻿" at bounding box center [498, 64] width 81 height 14
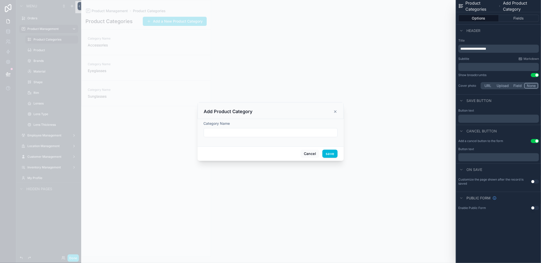
click at [468, 49] on span "**********" at bounding box center [473, 49] width 26 height 4
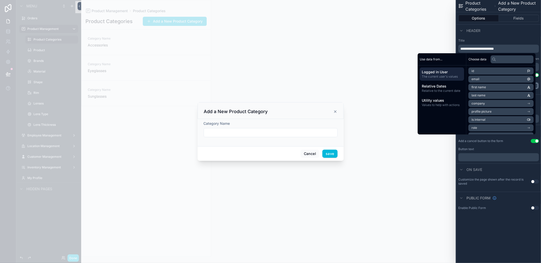
click at [503, 30] on div "Header" at bounding box center [498, 30] width 85 height 12
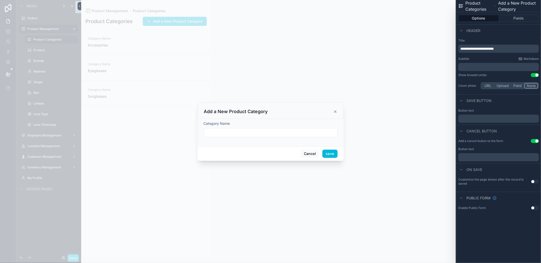
click at [489, 154] on p "﻿" at bounding box center [499, 157] width 78 height 6
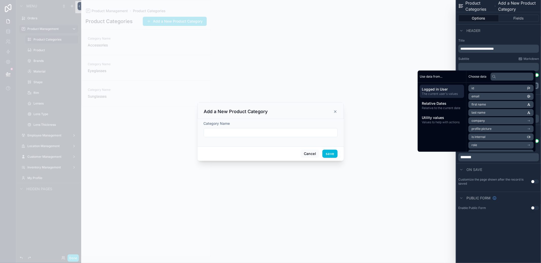
click at [511, 219] on div "**********" at bounding box center [498, 131] width 85 height 263
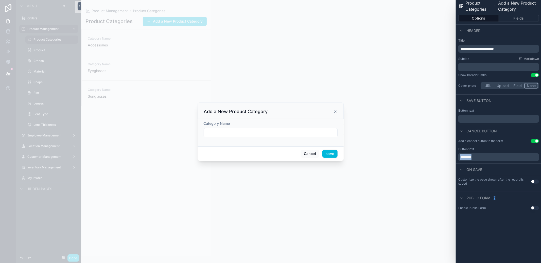
drag, startPoint x: 483, startPoint y: 157, endPoint x: 427, endPoint y: 157, distance: 56.0
click at [427, 157] on div "**********" at bounding box center [270, 131] width 541 height 263
click at [470, 157] on p "﻿" at bounding box center [499, 157] width 78 height 6
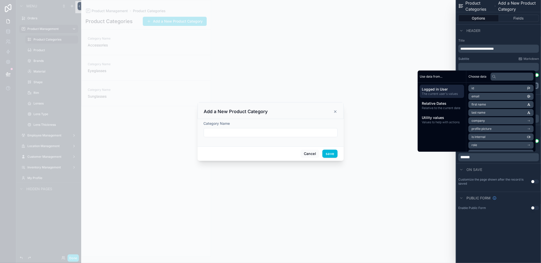
click at [417, 192] on div "scrollable content" at bounding box center [270, 131] width 541 height 263
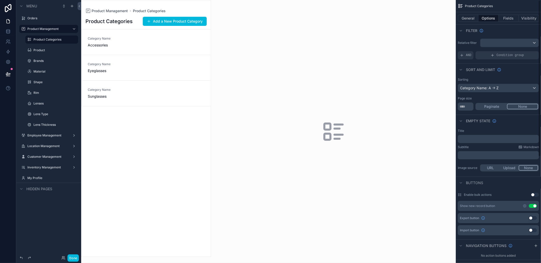
click at [183, 18] on button "Add a New Product Category" at bounding box center [175, 21] width 64 height 9
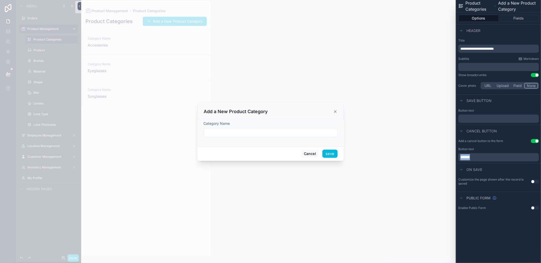
drag, startPoint x: 484, startPoint y: 155, endPoint x: 419, endPoint y: 157, distance: 64.7
click at [419, 157] on div "**********" at bounding box center [270, 131] width 541 height 263
click at [427, 156] on div "scrollable content" at bounding box center [270, 131] width 541 height 263
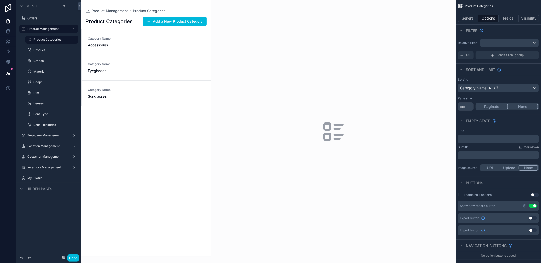
click at [182, 21] on button "Add a New Product Category" at bounding box center [175, 21] width 64 height 9
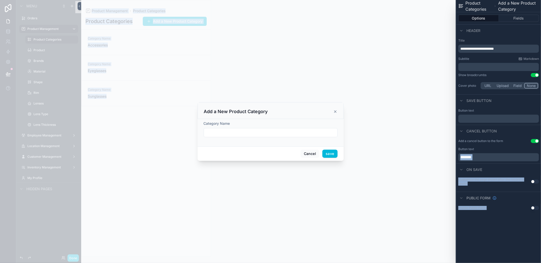
drag, startPoint x: 490, startPoint y: 160, endPoint x: 423, endPoint y: 152, distance: 67.4
click at [423, 152] on div "**********" at bounding box center [270, 131] width 541 height 263
click at [471, 158] on span "*******" at bounding box center [465, 157] width 11 height 4
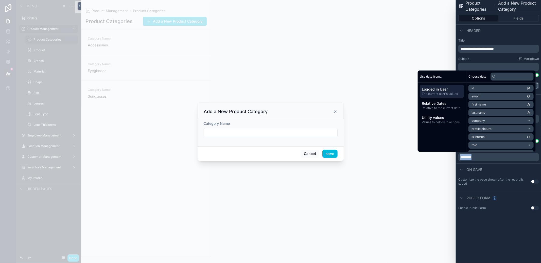
drag, startPoint x: 476, startPoint y: 158, endPoint x: 409, endPoint y: 150, distance: 67.2
click at [411, 150] on div "**********" at bounding box center [270, 131] width 541 height 263
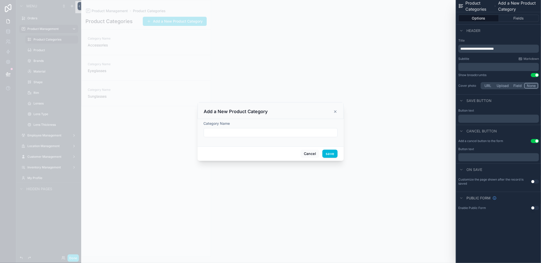
click at [504, 148] on div "Button text" at bounding box center [498, 149] width 81 height 4
click at [517, 21] on button "Fields" at bounding box center [519, 18] width 40 height 7
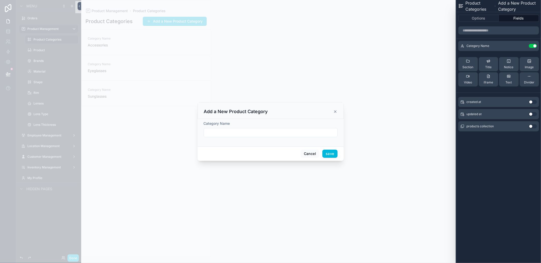
click at [0, 0] on icon at bounding box center [0, 0] width 0 height 0
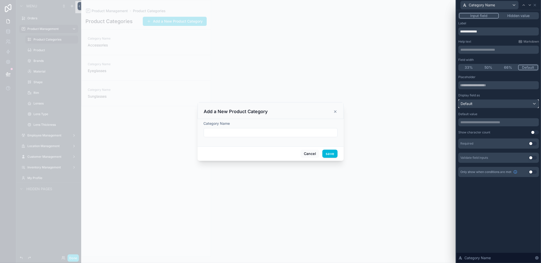
click at [499, 102] on div "Default" at bounding box center [498, 104] width 80 height 8
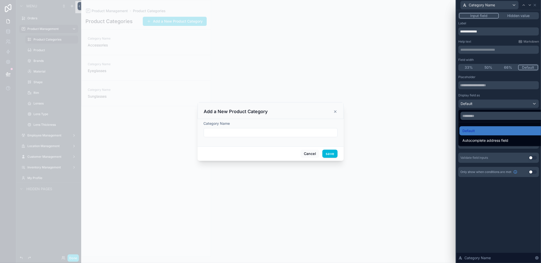
click at [499, 102] on div at bounding box center [498, 131] width 85 height 263
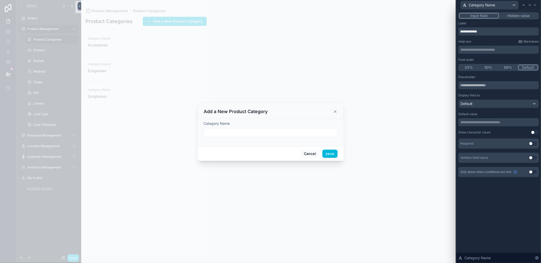
click at [531, 145] on button "Use setting" at bounding box center [533, 143] width 8 height 4
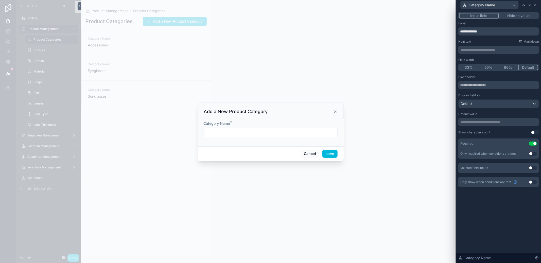
click at [488, 68] on button "50%" at bounding box center [489, 68] width 20 height 6
click at [523, 68] on button "Default" at bounding box center [528, 68] width 20 height 6
click at [535, 4] on icon at bounding box center [535, 5] width 4 height 4
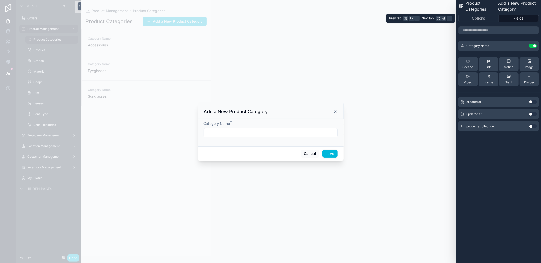
click at [489, 18] on button "Options" at bounding box center [478, 18] width 41 height 7
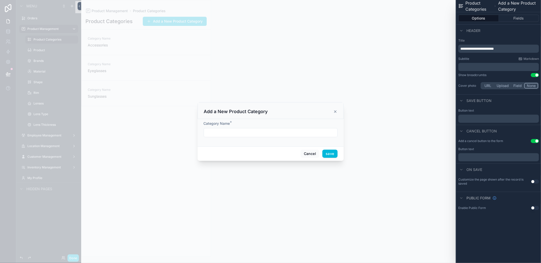
click at [536, 180] on button "Use setting" at bounding box center [535, 181] width 8 height 4
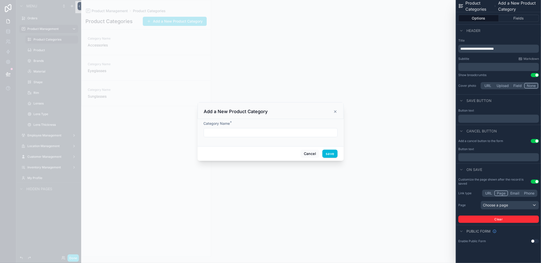
click at [536, 179] on button "Use setting" at bounding box center [535, 181] width 8 height 4
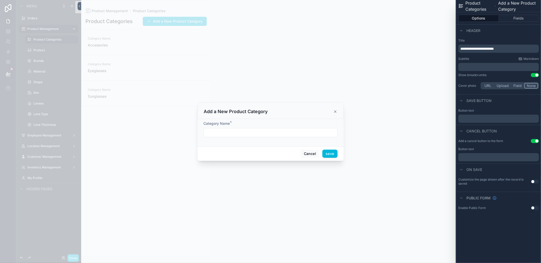
click at [492, 116] on p "﻿" at bounding box center [499, 119] width 78 height 6
click at [489, 129] on span "Cancel button" at bounding box center [481, 131] width 30 height 5
click at [489, 157] on p "﻿" at bounding box center [499, 157] width 78 height 6
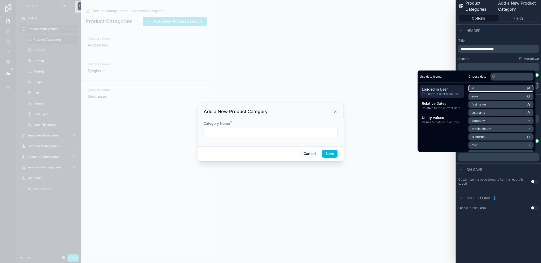
click at [485, 90] on li "id" at bounding box center [500, 88] width 65 height 7
click at [512, 165] on div "**********" at bounding box center [498, 151] width 85 height 29
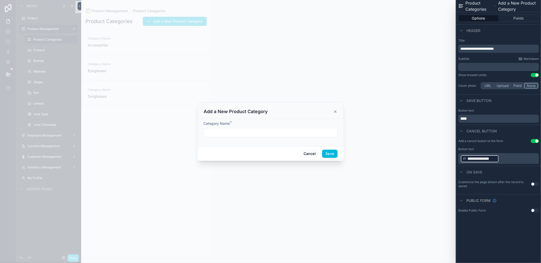
click at [513, 160] on p "**********" at bounding box center [499, 158] width 78 height 9
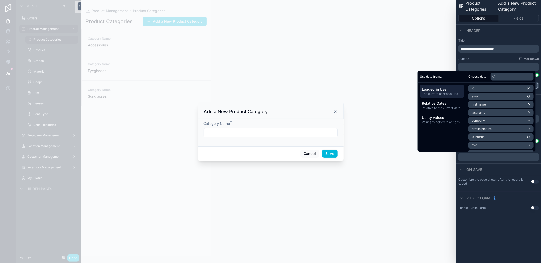
click at [509, 168] on div "On save" at bounding box center [498, 169] width 85 height 12
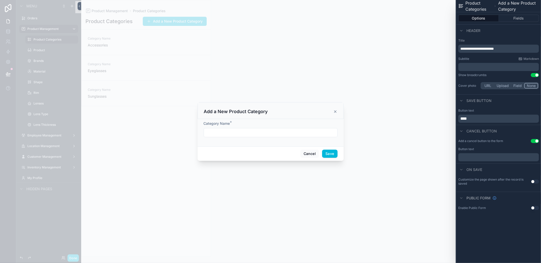
click at [533, 140] on button "Use setting" at bounding box center [535, 141] width 8 height 4
click at [535, 194] on button "Use setting" at bounding box center [535, 194] width 8 height 4
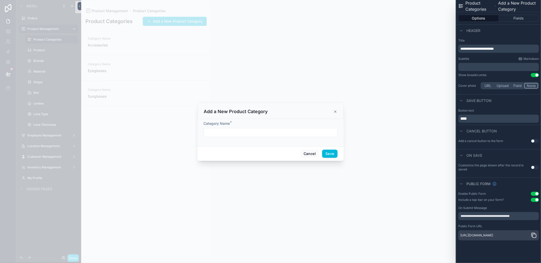
click at [533, 194] on button "Use setting" at bounding box center [535, 194] width 8 height 4
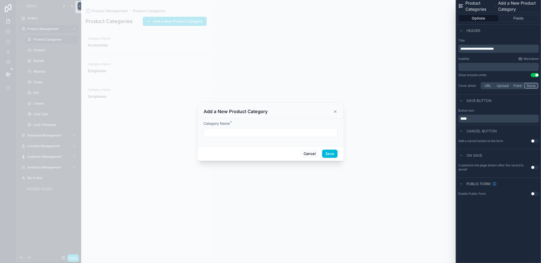
click at [536, 167] on button "Use setting" at bounding box center [535, 167] width 8 height 4
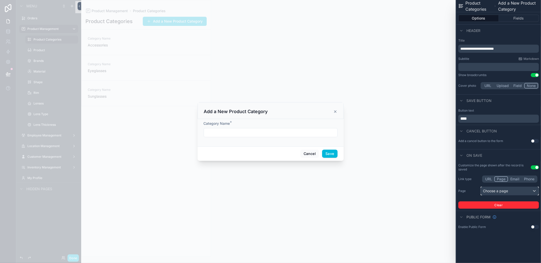
click at [523, 188] on div "Choose a page" at bounding box center [510, 191] width 58 height 8
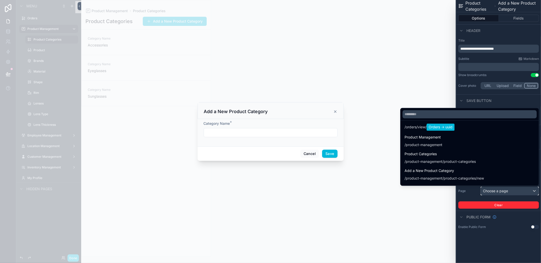
scroll to position [60, 0]
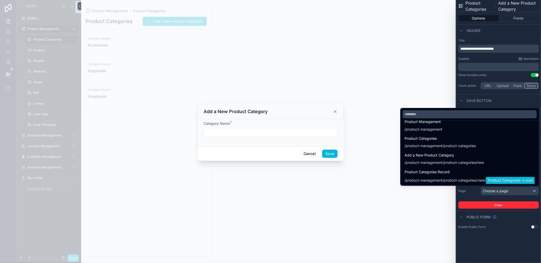
click at [467, 146] on div "/product-management/product-categories" at bounding box center [439, 145] width 71 height 5
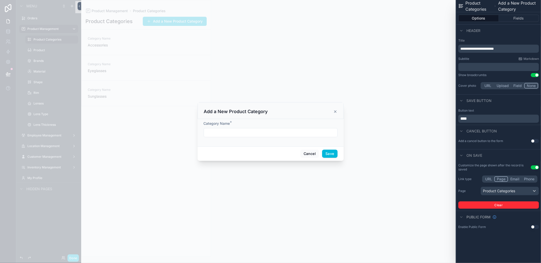
click at [517, 20] on button "Fields" at bounding box center [519, 18] width 40 height 7
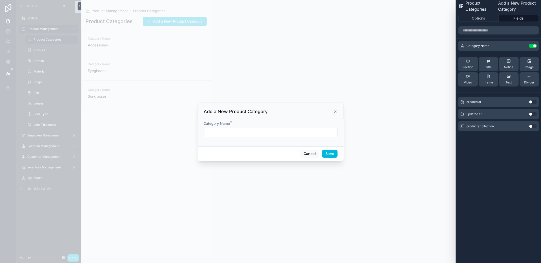
click at [364, 136] on div "scrollable content" at bounding box center [270, 131] width 541 height 263
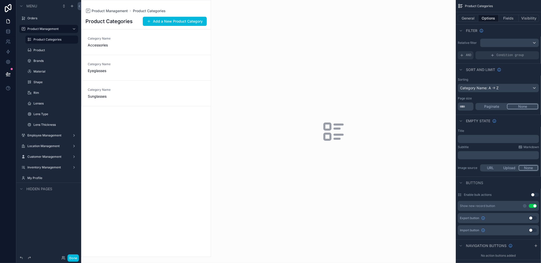
click at [190, 18] on button "Add a New Product Category" at bounding box center [175, 21] width 64 height 9
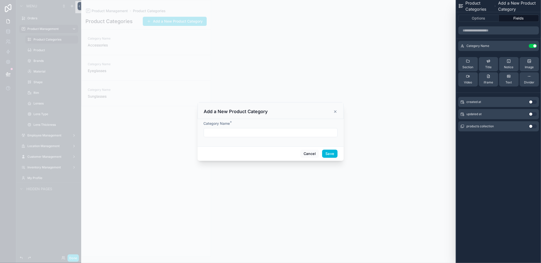
click at [323, 157] on button "Save" at bounding box center [329, 154] width 15 height 8
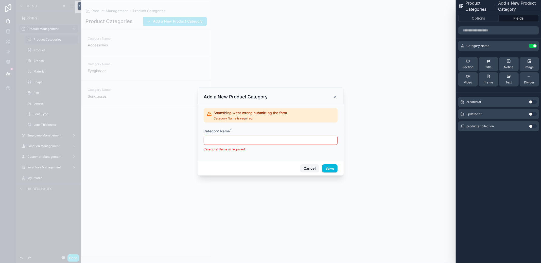
click at [314, 165] on button "Cancel" at bounding box center [309, 168] width 19 height 8
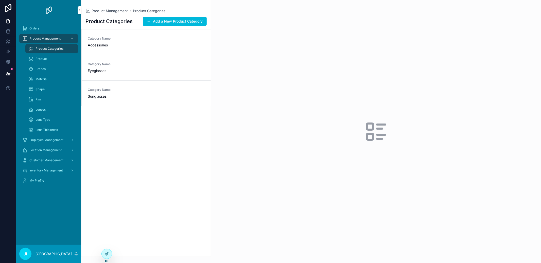
click at [153, 153] on div "Product Categories Add a New Product Category Category Name Accessories Categor…" at bounding box center [145, 134] width 129 height 243
click at [186, 21] on button "Add a New Product Category" at bounding box center [175, 21] width 64 height 9
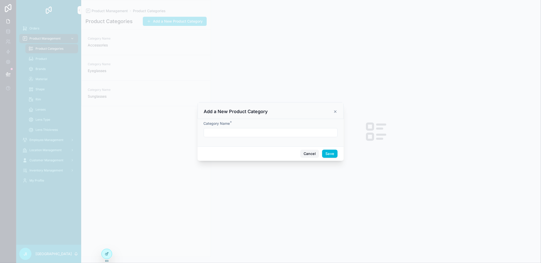
click at [311, 150] on button "Cancel" at bounding box center [309, 154] width 19 height 8
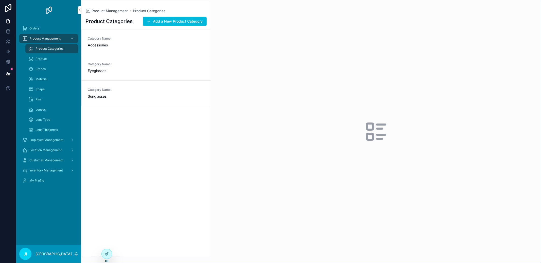
click at [193, 25] on button "Add a New Product Category" at bounding box center [175, 21] width 64 height 9
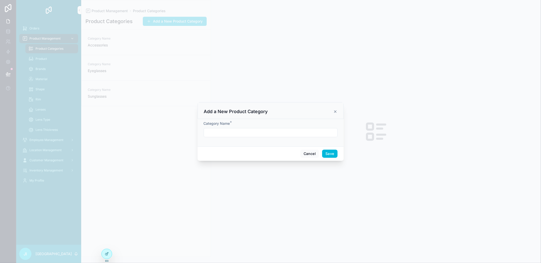
click at [327, 153] on button "Save" at bounding box center [329, 154] width 15 height 8
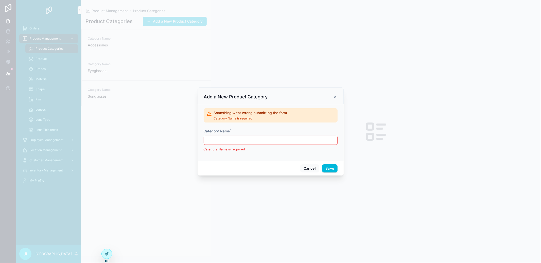
click at [336, 95] on icon "scrollable content" at bounding box center [335, 97] width 4 height 4
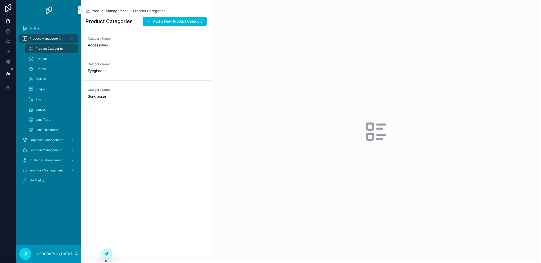
click at [105, 257] on div at bounding box center [107, 254] width 10 height 10
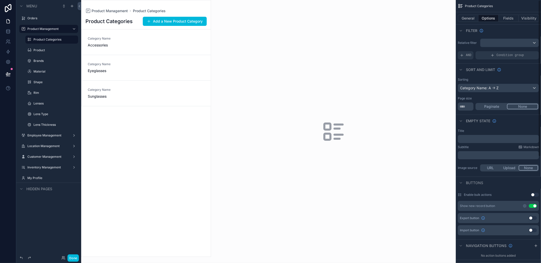
click at [469, 17] on button "General" at bounding box center [468, 18] width 21 height 7
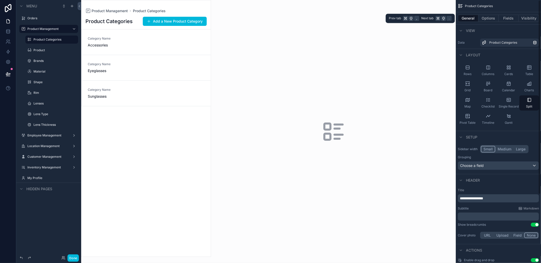
click at [483, 17] on button "Options" at bounding box center [488, 18] width 20 height 7
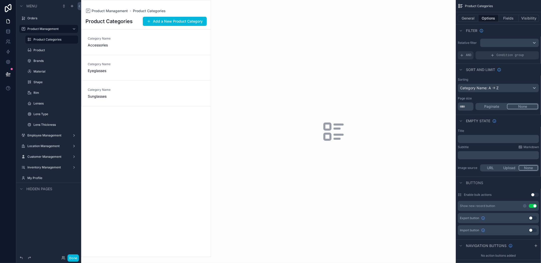
click at [76, 256] on button "Done" at bounding box center [72, 257] width 11 height 7
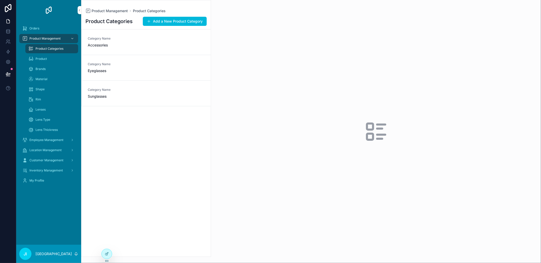
click at [183, 25] on button "Add a New Product Category" at bounding box center [175, 21] width 64 height 9
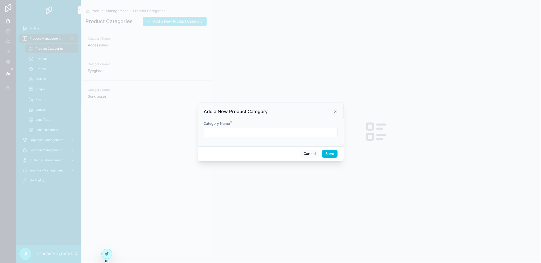
click at [306, 148] on div "Cancel Save" at bounding box center [270, 153] width 146 height 14
click at [307, 150] on button "Cancel" at bounding box center [309, 154] width 19 height 8
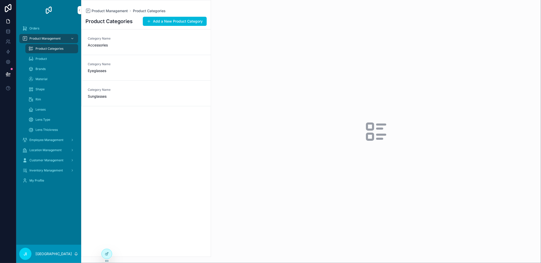
click at [111, 250] on div at bounding box center [106, 254] width 11 height 10
click at [107, 256] on div at bounding box center [107, 254] width 10 height 10
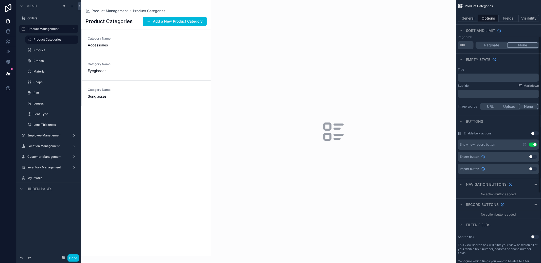
scroll to position [45, 0]
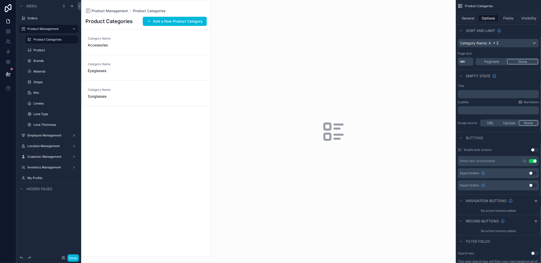
click at [525, 162] on icon "scrollable content" at bounding box center [524, 160] width 3 height 3
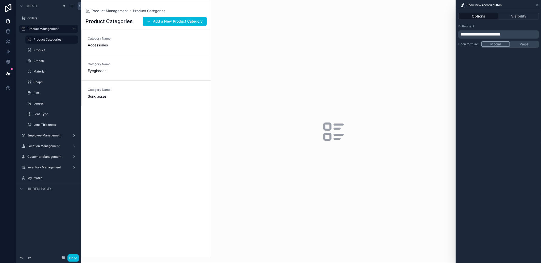
click at [525, 47] on div "Modal Page" at bounding box center [509, 44] width 58 height 7
click at [519, 20] on div "Options Visibility" at bounding box center [498, 16] width 85 height 12
click at [518, 19] on button "Visibility" at bounding box center [519, 16] width 40 height 7
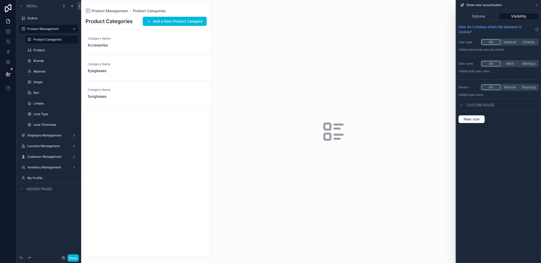
click at [473, 15] on button "Options" at bounding box center [478, 16] width 41 height 7
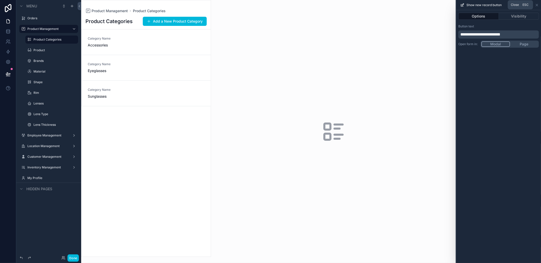
click at [535, 6] on icon at bounding box center [537, 5] width 4 height 4
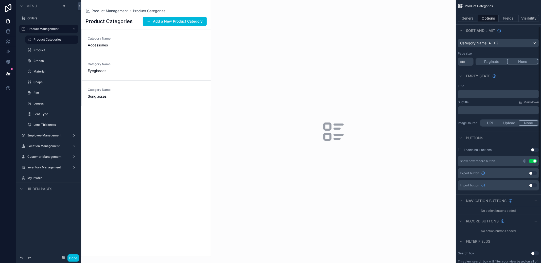
click at [525, 160] on icon "scrollable content" at bounding box center [524, 161] width 4 height 4
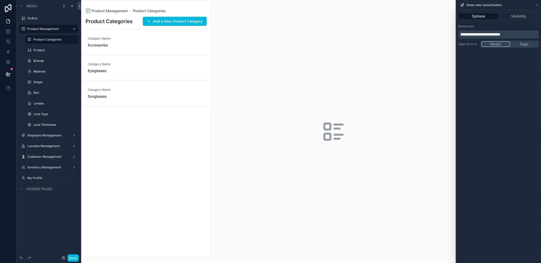
click at [536, 7] on icon at bounding box center [537, 5] width 4 height 4
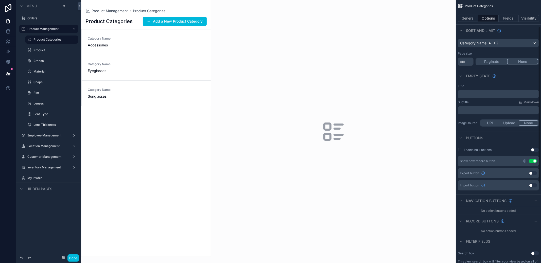
click at [51, 38] on label "Product Categories" at bounding box center [54, 40] width 42 height 4
click at [161, 22] on div "scrollable content" at bounding box center [145, 128] width 129 height 256
click at [167, 23] on button "Add a New Product Category" at bounding box center [175, 21] width 64 height 9
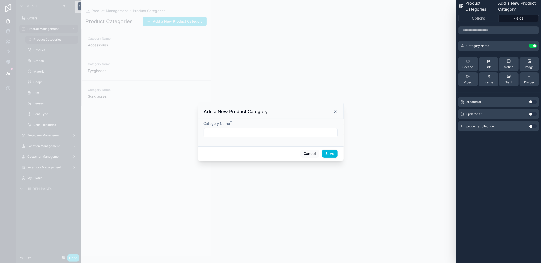
click at [310, 158] on div "Cancel Save" at bounding box center [270, 153] width 146 height 14
click at [310, 156] on button "Cancel" at bounding box center [309, 154] width 19 height 8
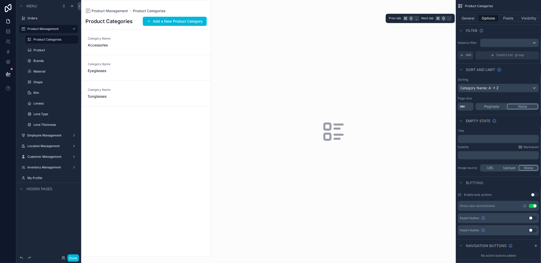
click at [514, 17] on button "Fields" at bounding box center [508, 18] width 20 height 7
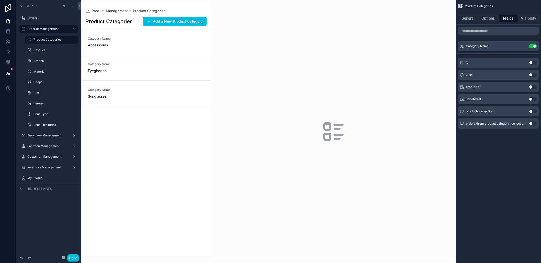
click at [532, 16] on button "Visibility" at bounding box center [528, 18] width 20 height 7
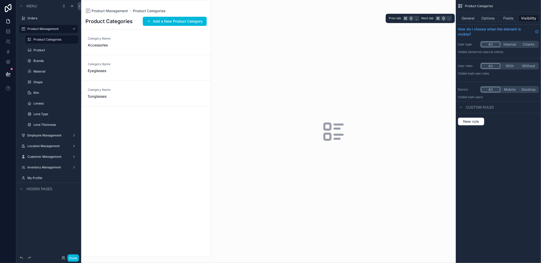
click at [504, 17] on button "Fields" at bounding box center [508, 18] width 20 height 7
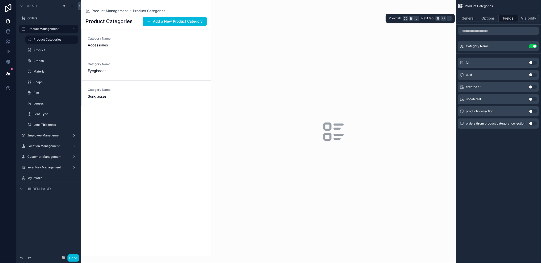
click at [482, 17] on button "Options" at bounding box center [488, 18] width 20 height 7
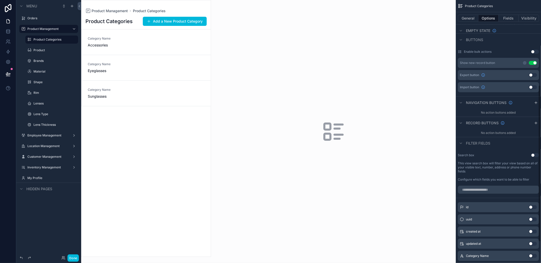
scroll to position [159, 0]
